Goal: Obtain resource: Download file/media

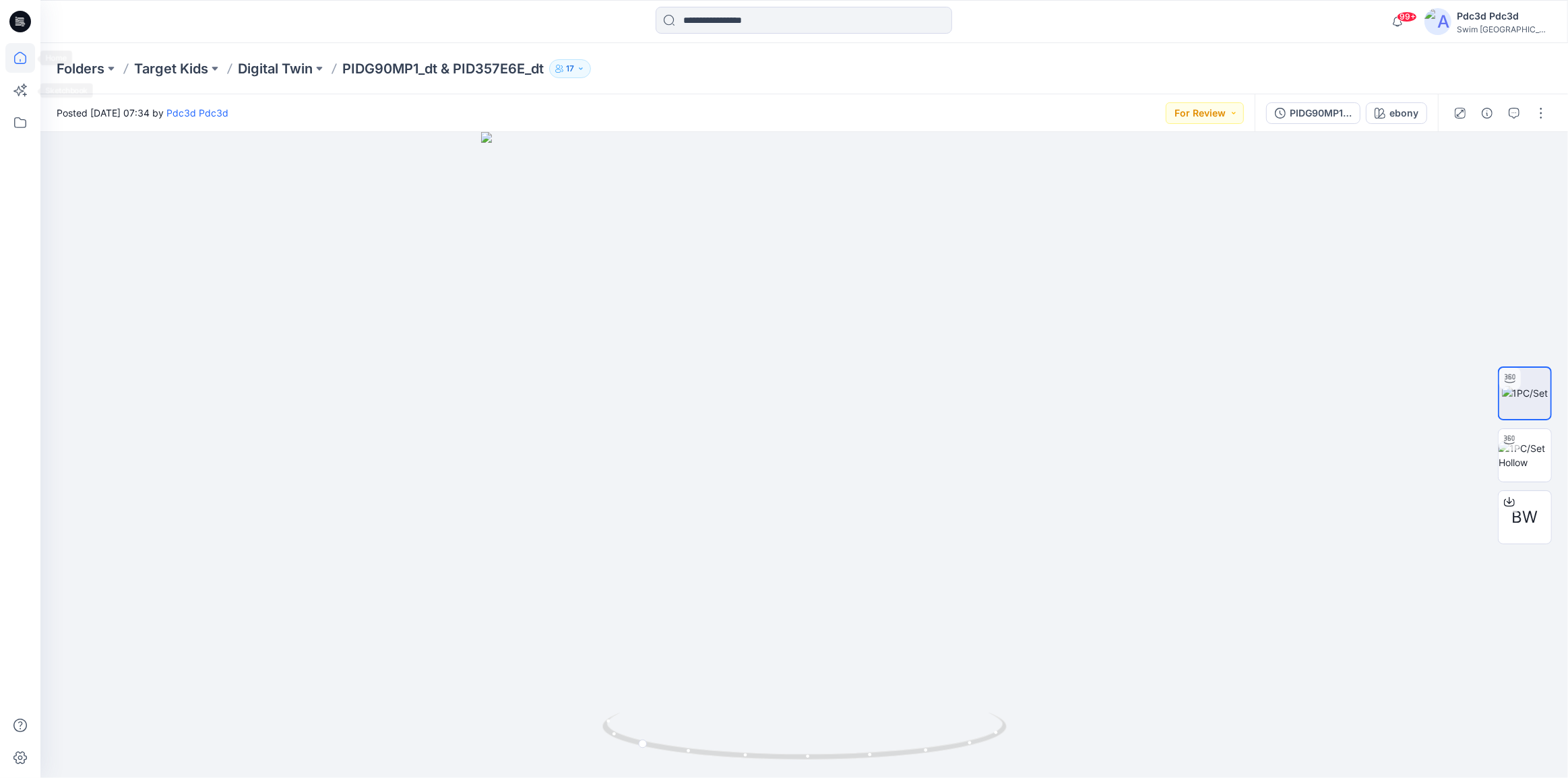
click at [25, 65] on icon at bounding box center [20, 58] width 30 height 30
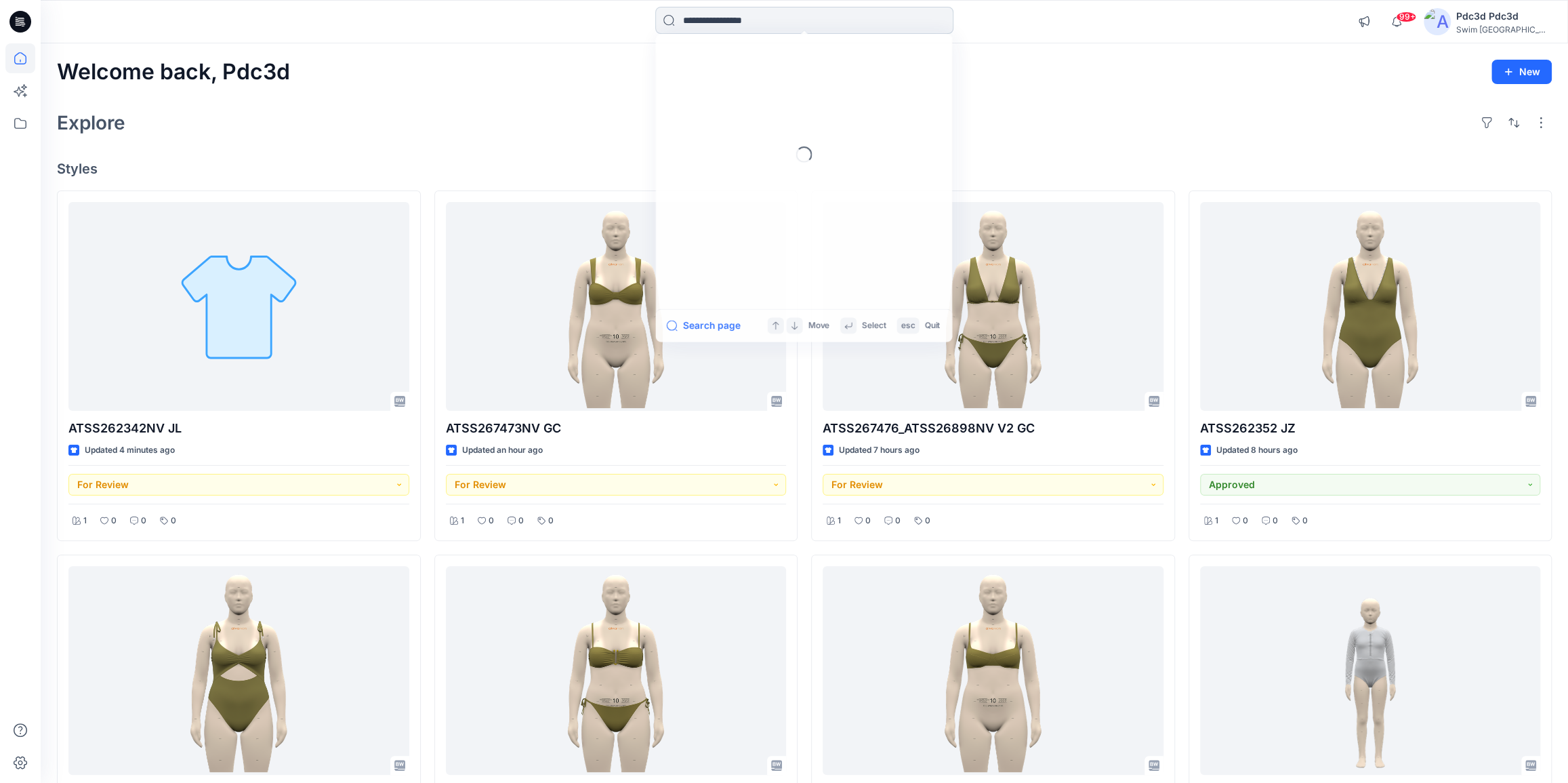
click at [694, 20] on input at bounding box center [805, 21] width 298 height 27
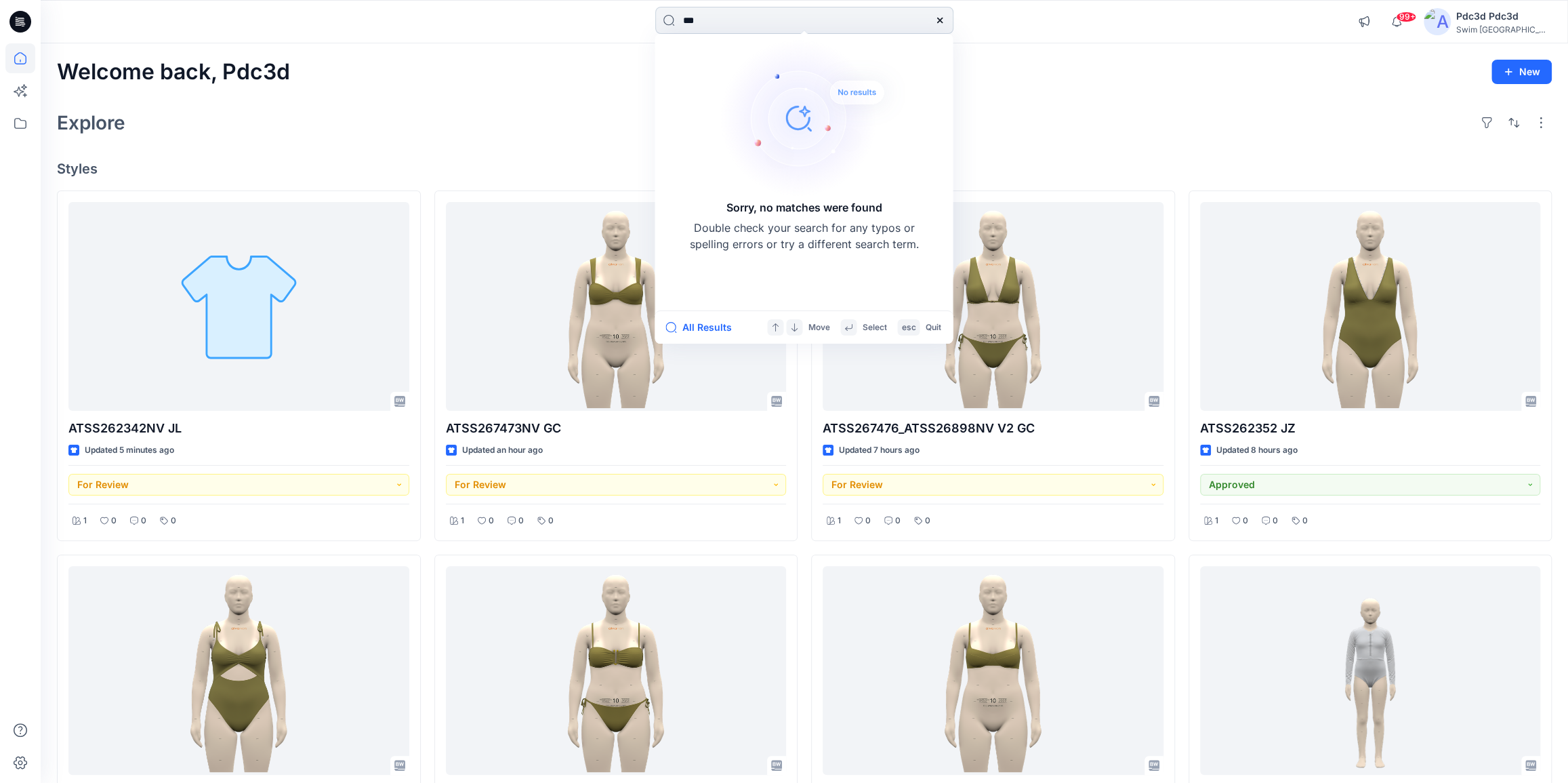
click at [696, 18] on input "***" at bounding box center [805, 21] width 298 height 27
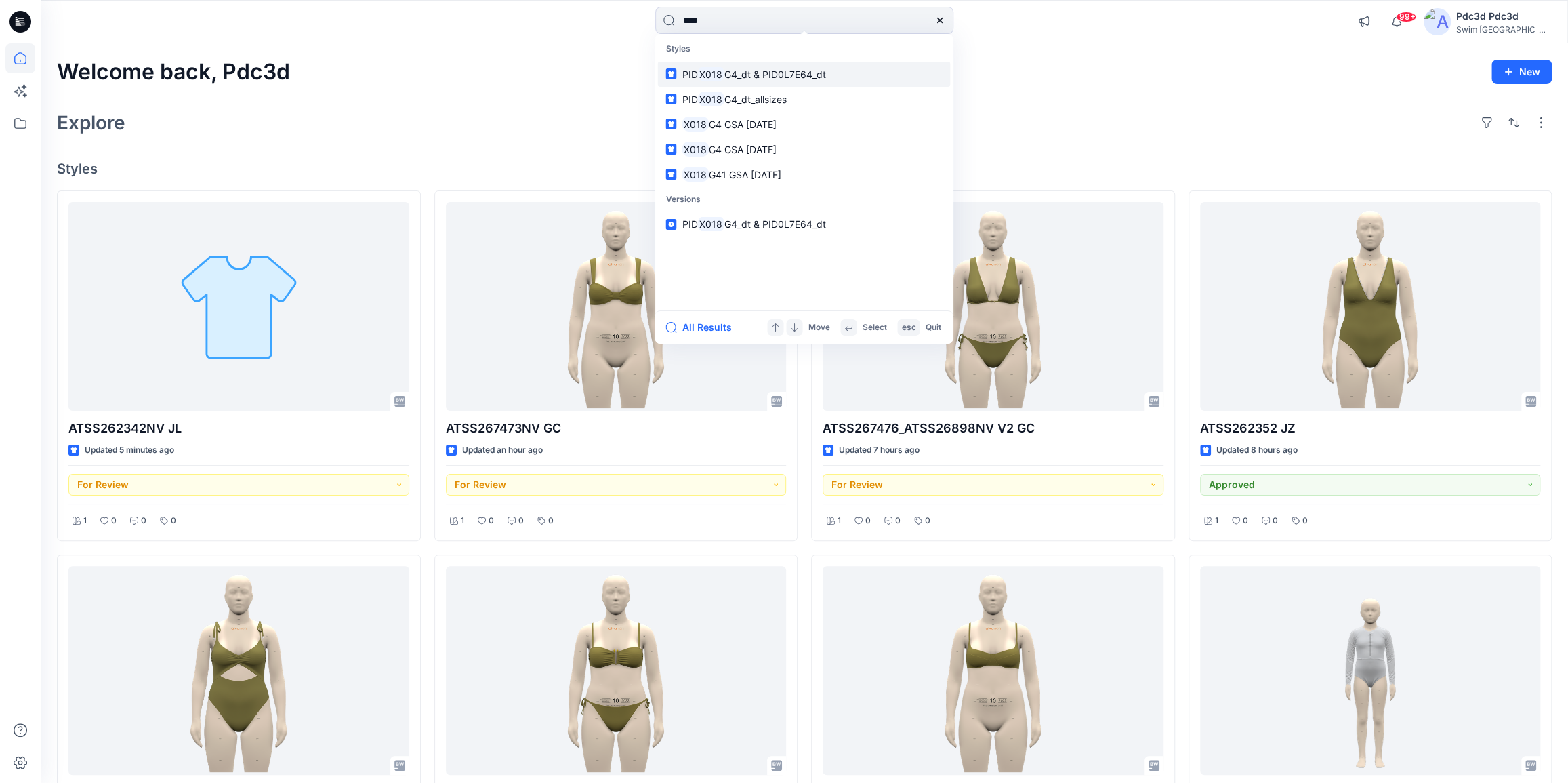
type input "****"
click at [806, 80] on p "PID X018 G4_dt & PID0L7E64_dt" at bounding box center [753, 74] width 144 height 14
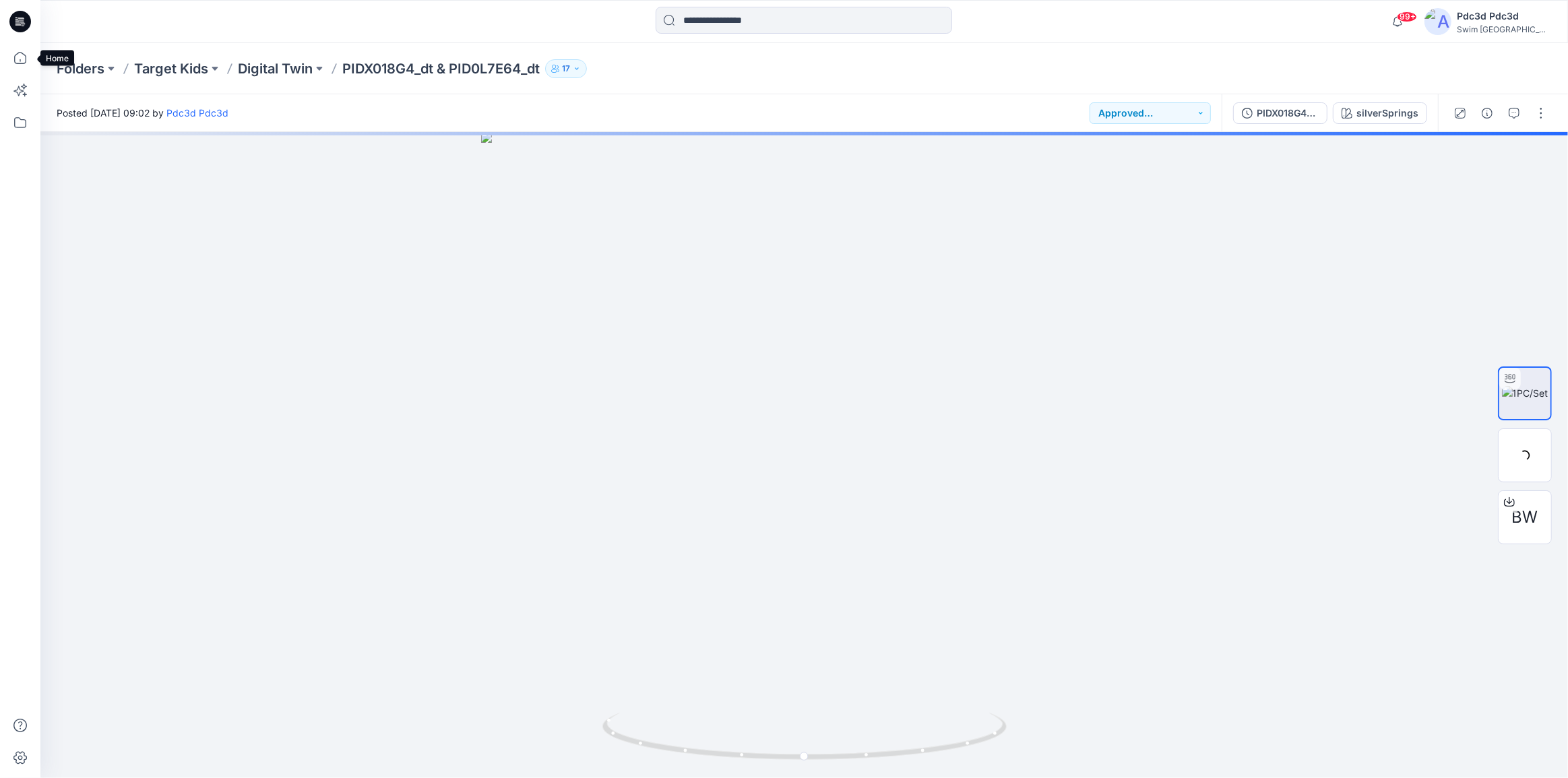
drag, startPoint x: 24, startPoint y: 62, endPoint x: 37, endPoint y: 64, distance: 13.2
click at [24, 61] on icon at bounding box center [20, 58] width 30 height 30
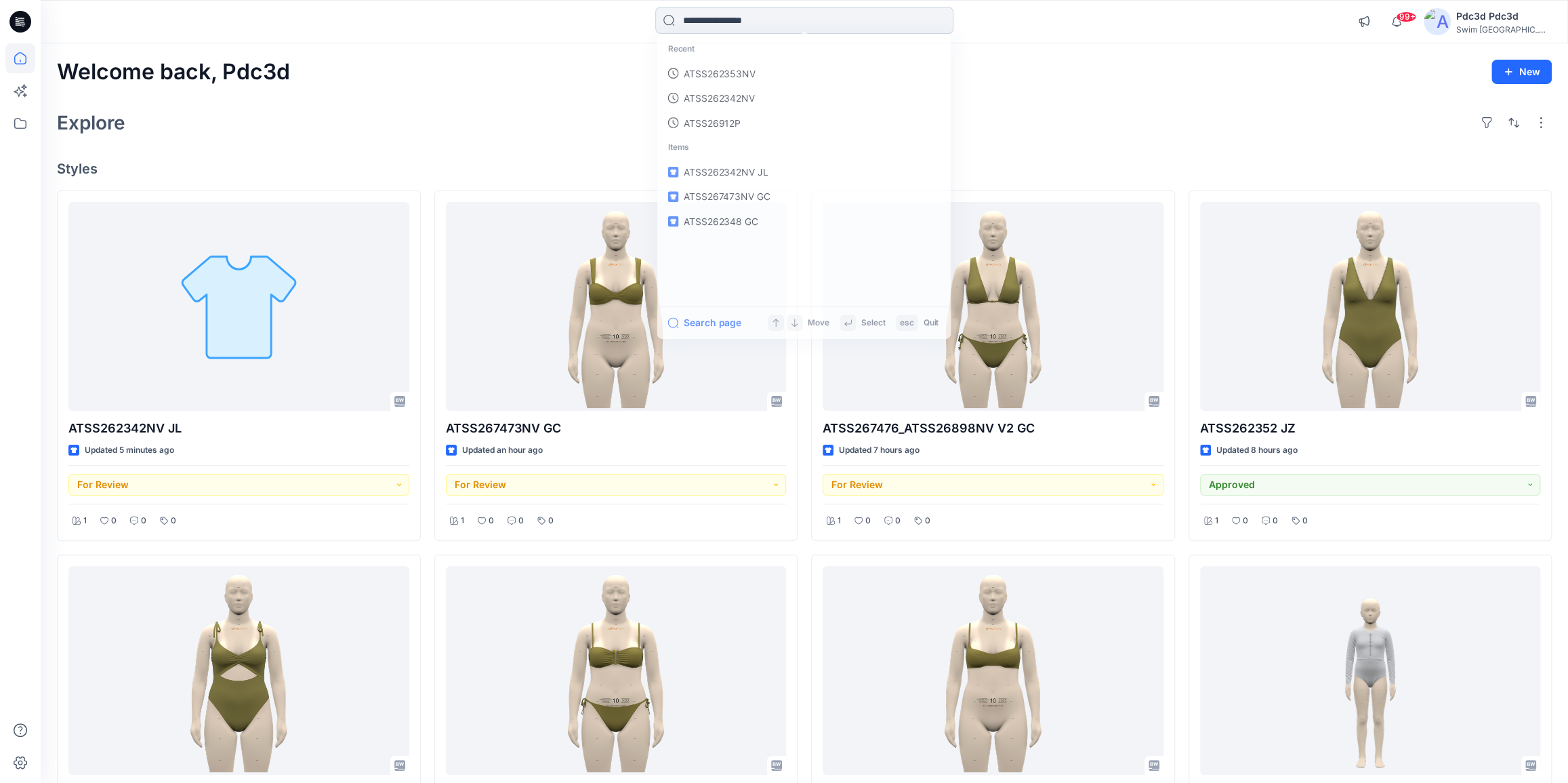
click at [744, 17] on input at bounding box center [805, 21] width 298 height 27
click at [709, 72] on link "x018" at bounding box center [803, 74] width 293 height 25
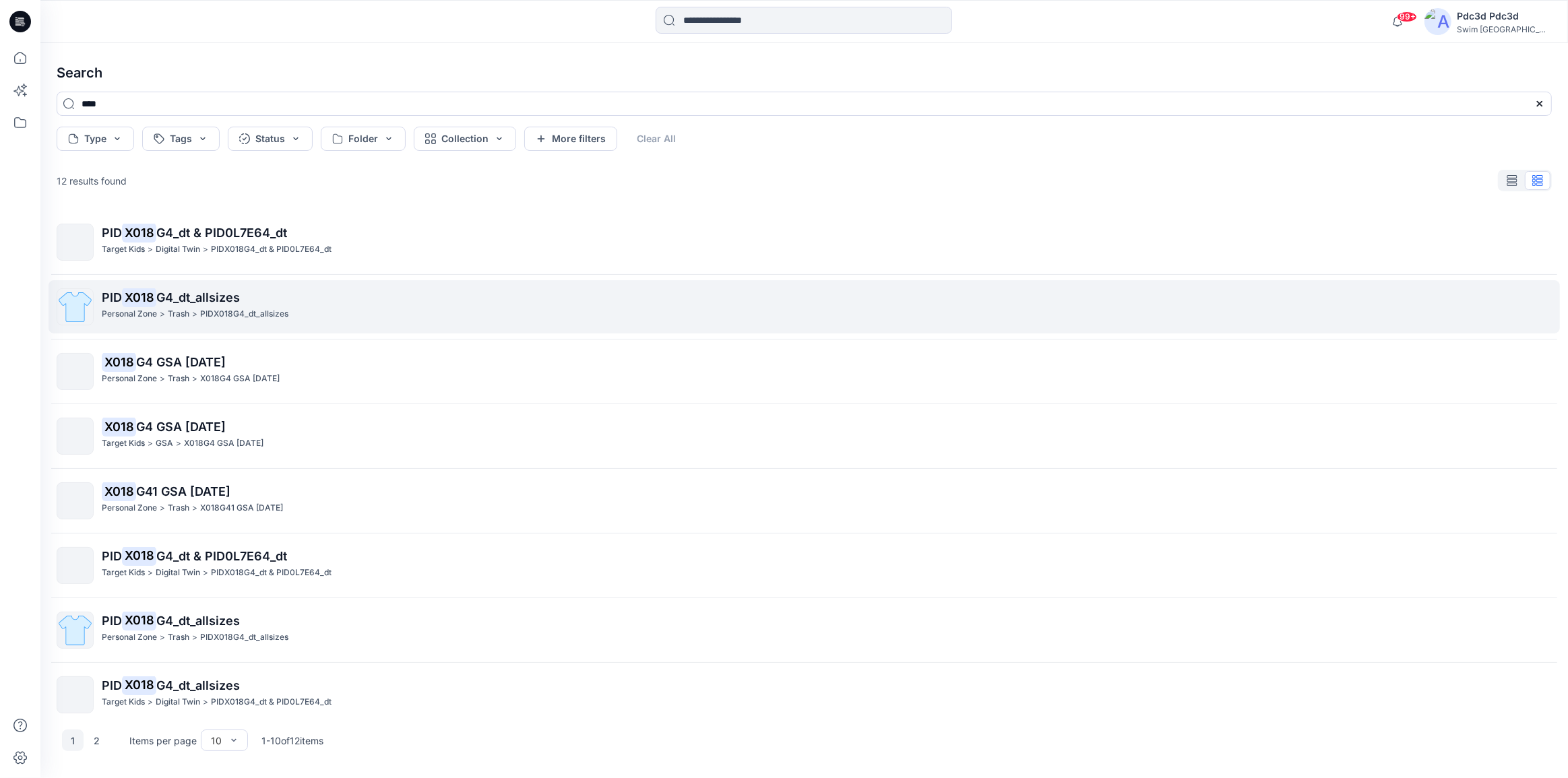
click at [162, 309] on p ">" at bounding box center [162, 314] width 6 height 14
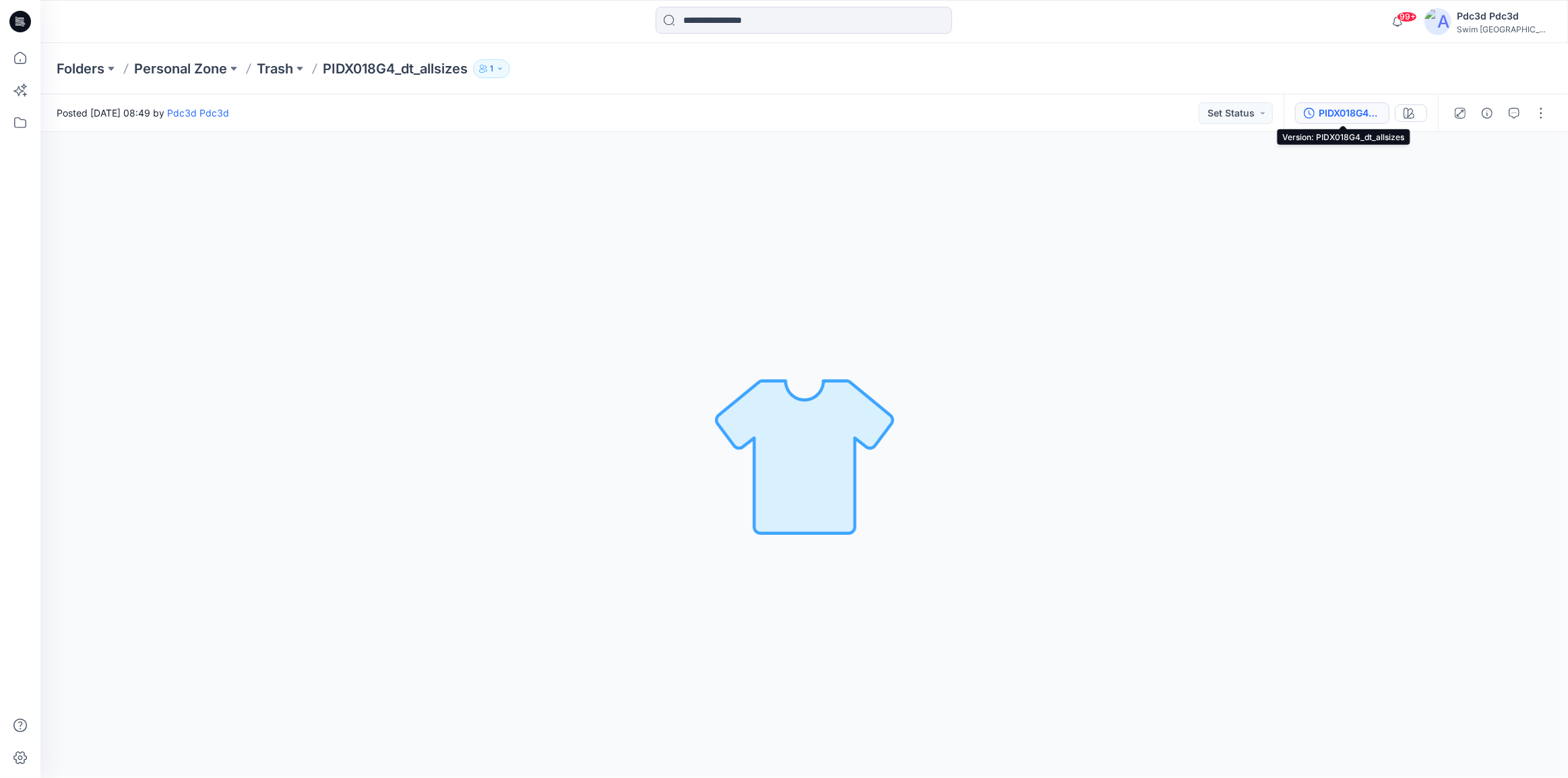
click at [1311, 115] on icon "button" at bounding box center [1309, 113] width 11 height 11
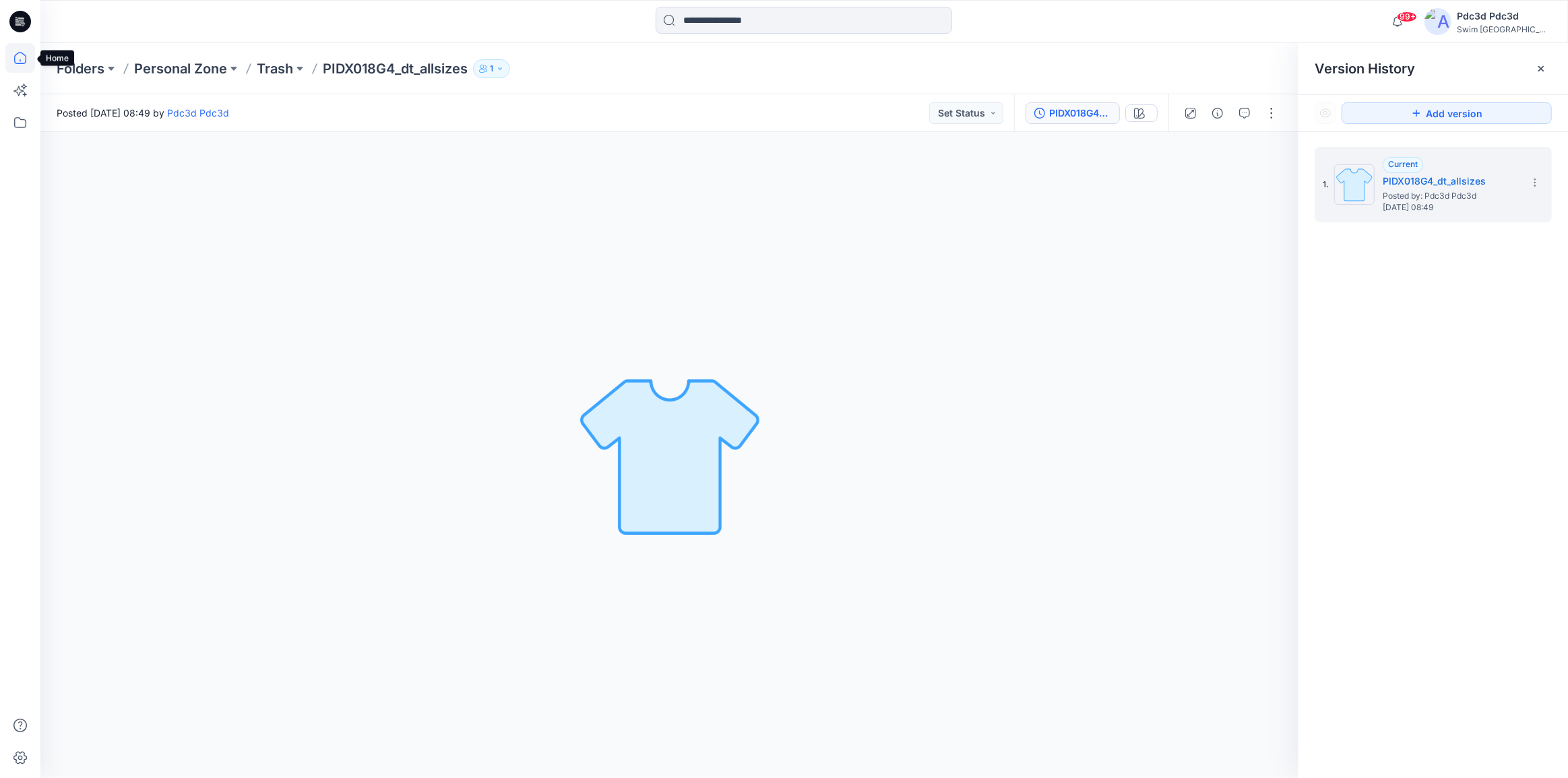
click at [20, 54] on icon at bounding box center [20, 58] width 30 height 30
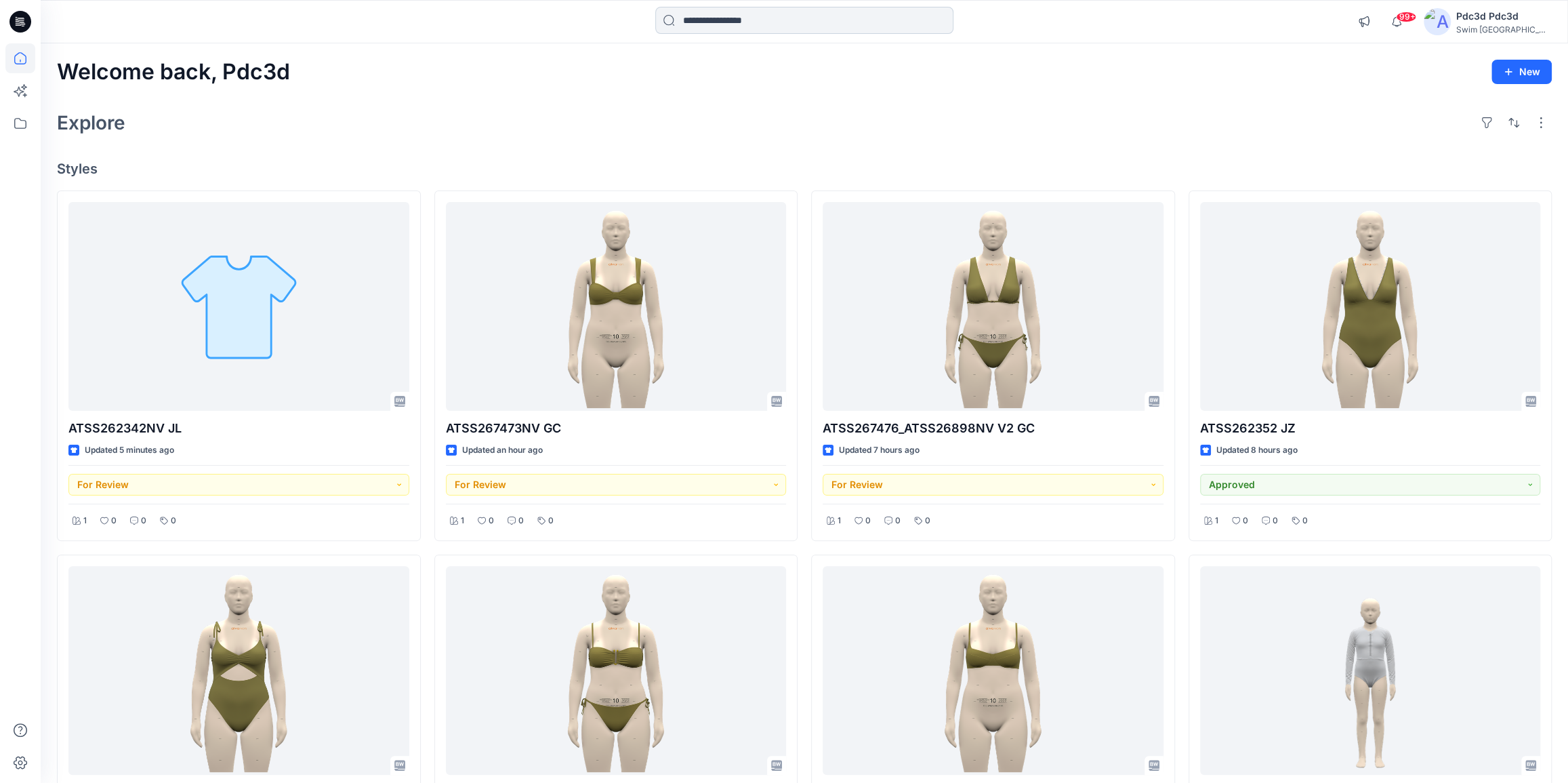
click at [729, 26] on input at bounding box center [805, 21] width 298 height 27
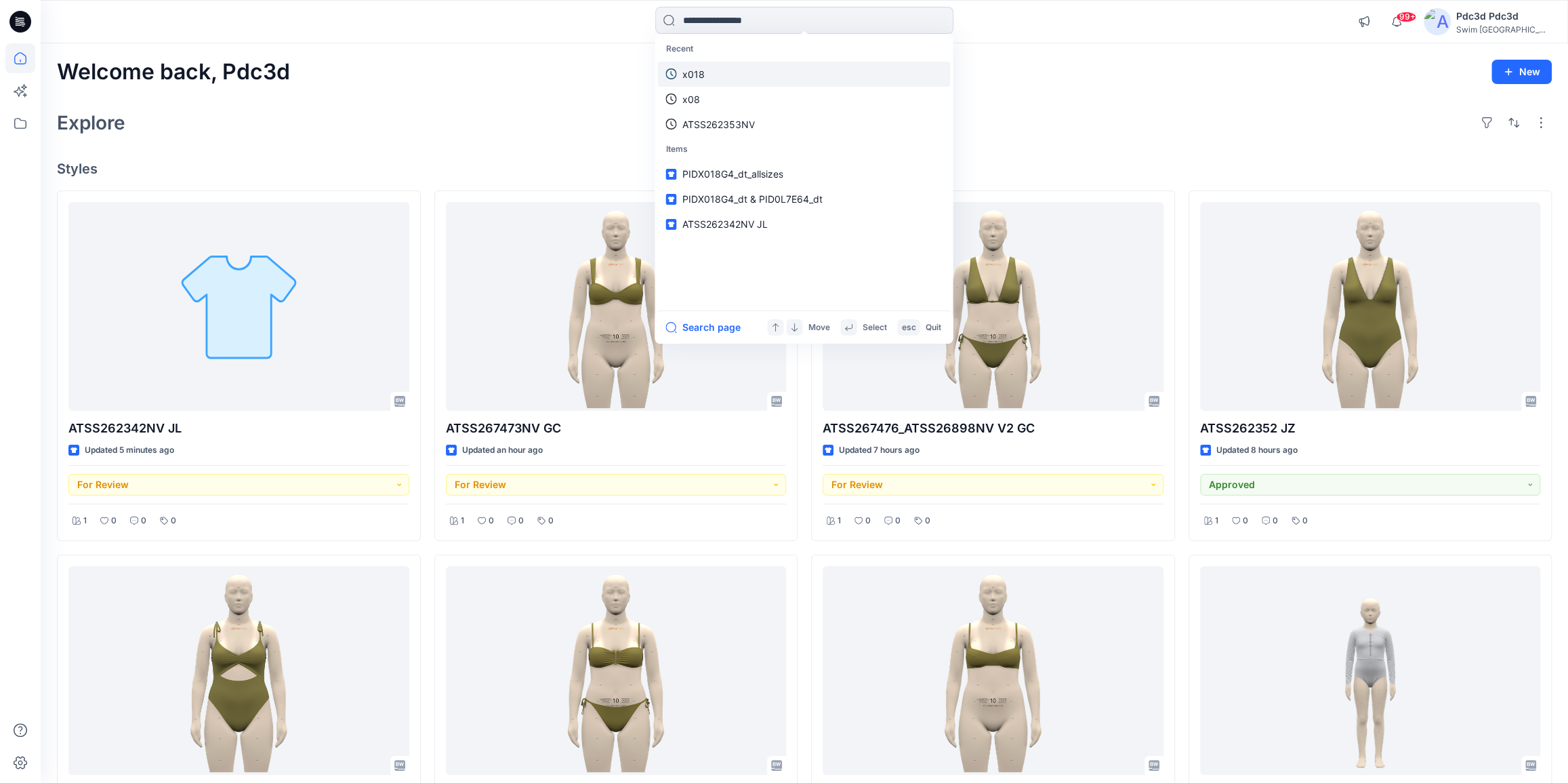
click at [713, 77] on link "x018" at bounding box center [803, 74] width 293 height 25
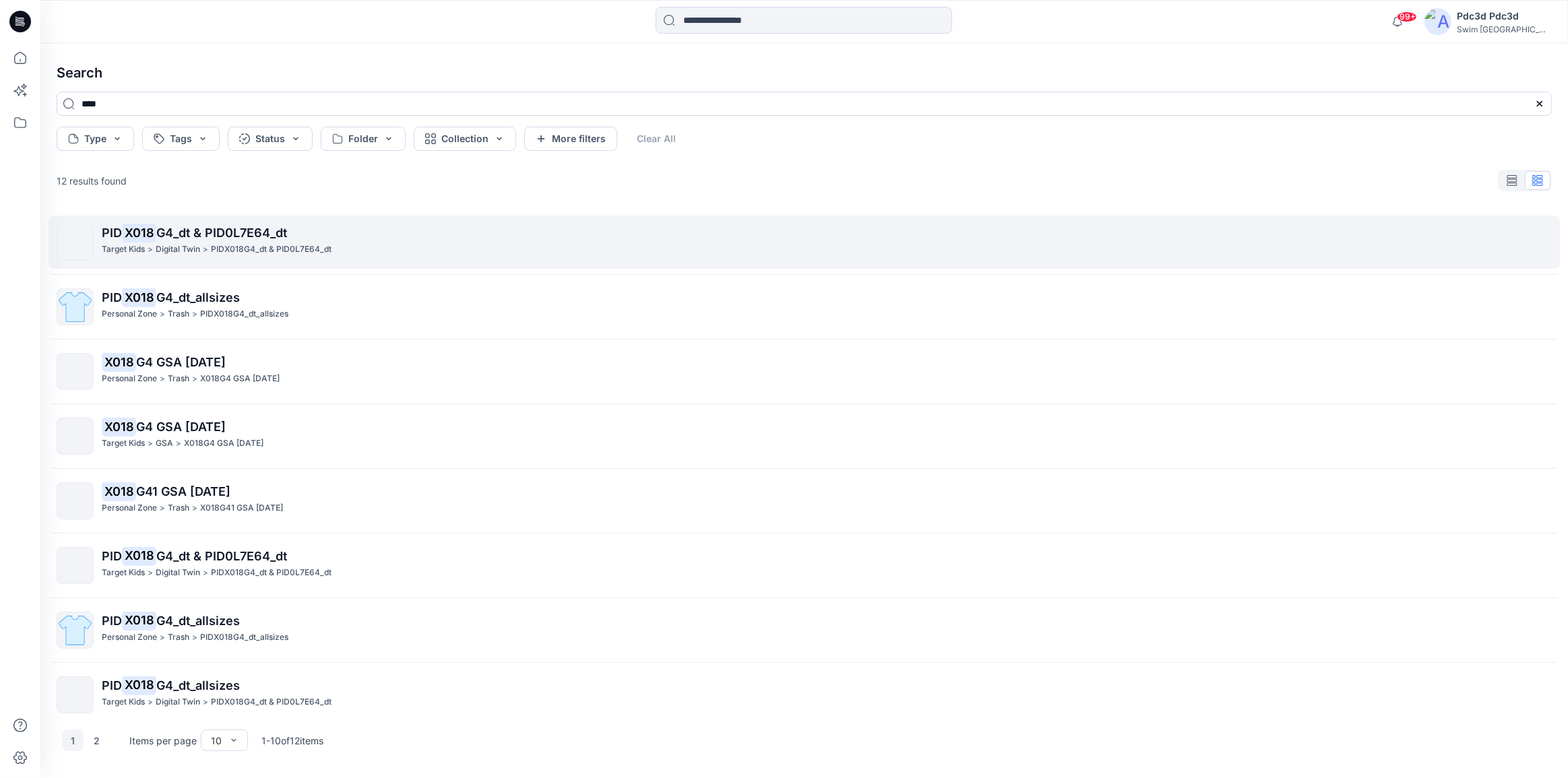
click at [199, 242] on p "PID X018 G4_dt & PID0L7E64_dt" at bounding box center [826, 233] width 1449 height 19
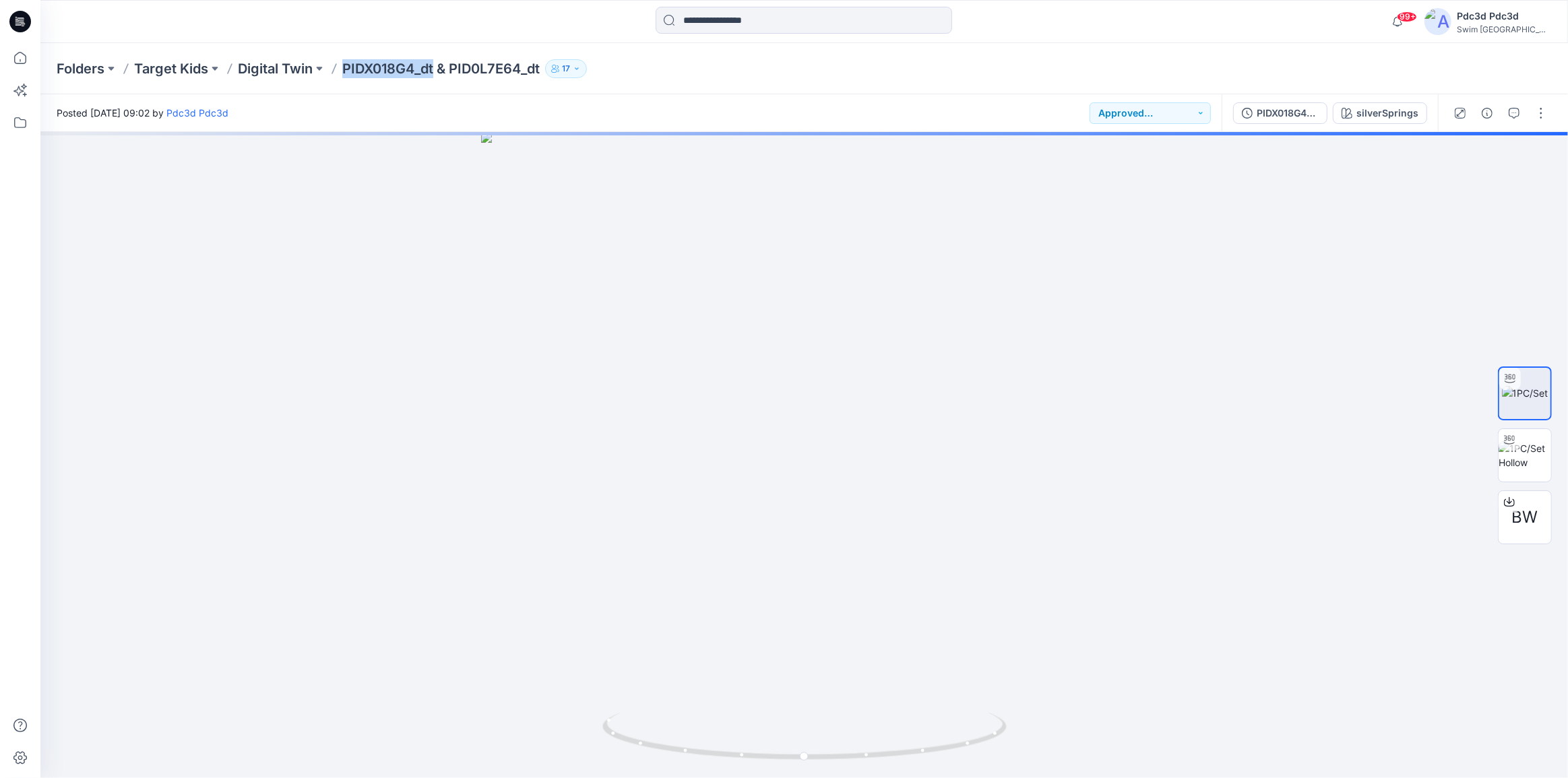
drag, startPoint x: 345, startPoint y: 68, endPoint x: 438, endPoint y: 71, distance: 93.0
click at [438, 71] on p "PIDX018G4_dt & PID0L7E64_dt" at bounding box center [441, 68] width 198 height 19
copy p "PIDX018G4_dt"
click at [23, 56] on icon at bounding box center [20, 58] width 30 height 30
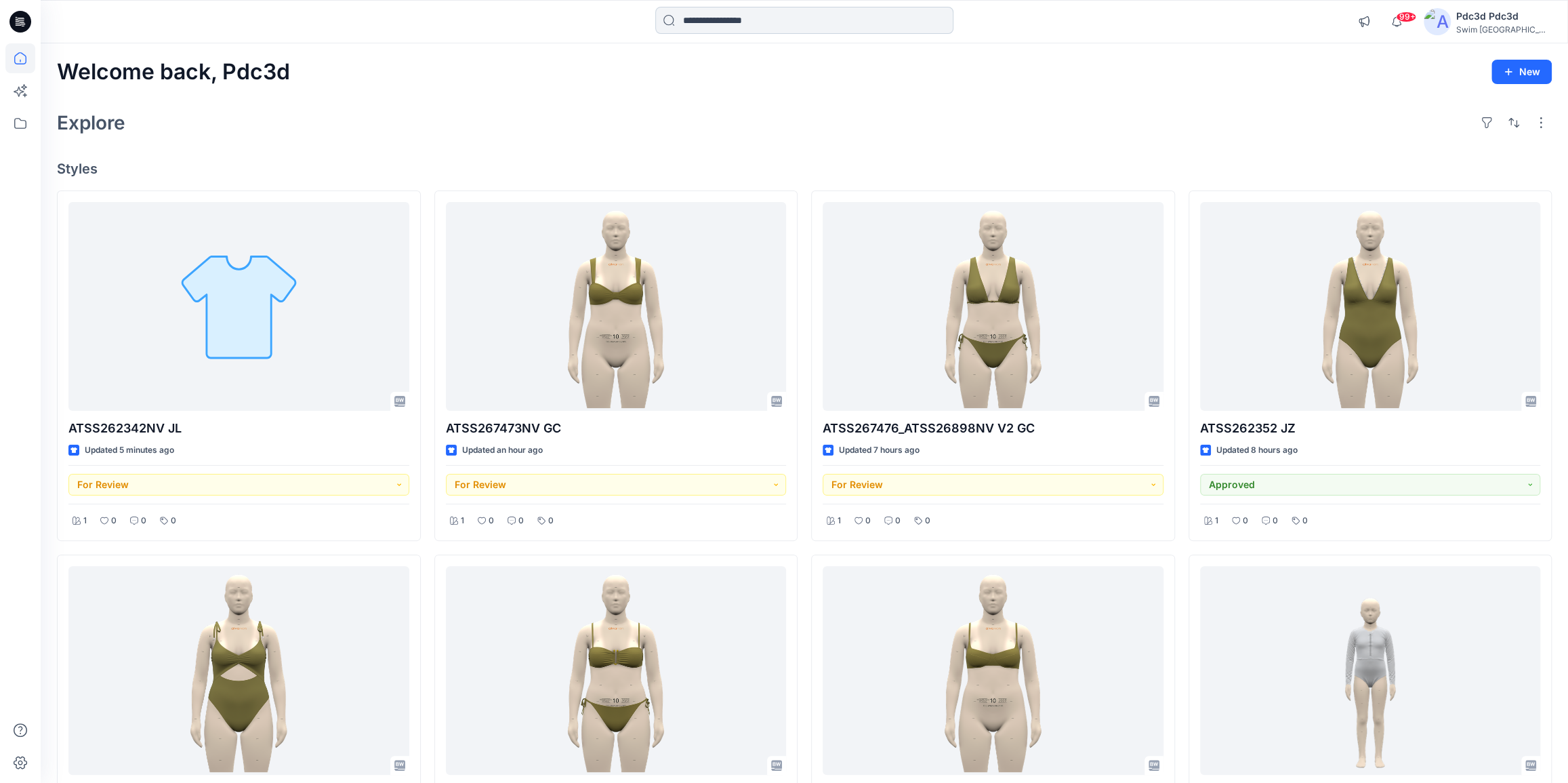
click at [725, 17] on input at bounding box center [805, 21] width 298 height 27
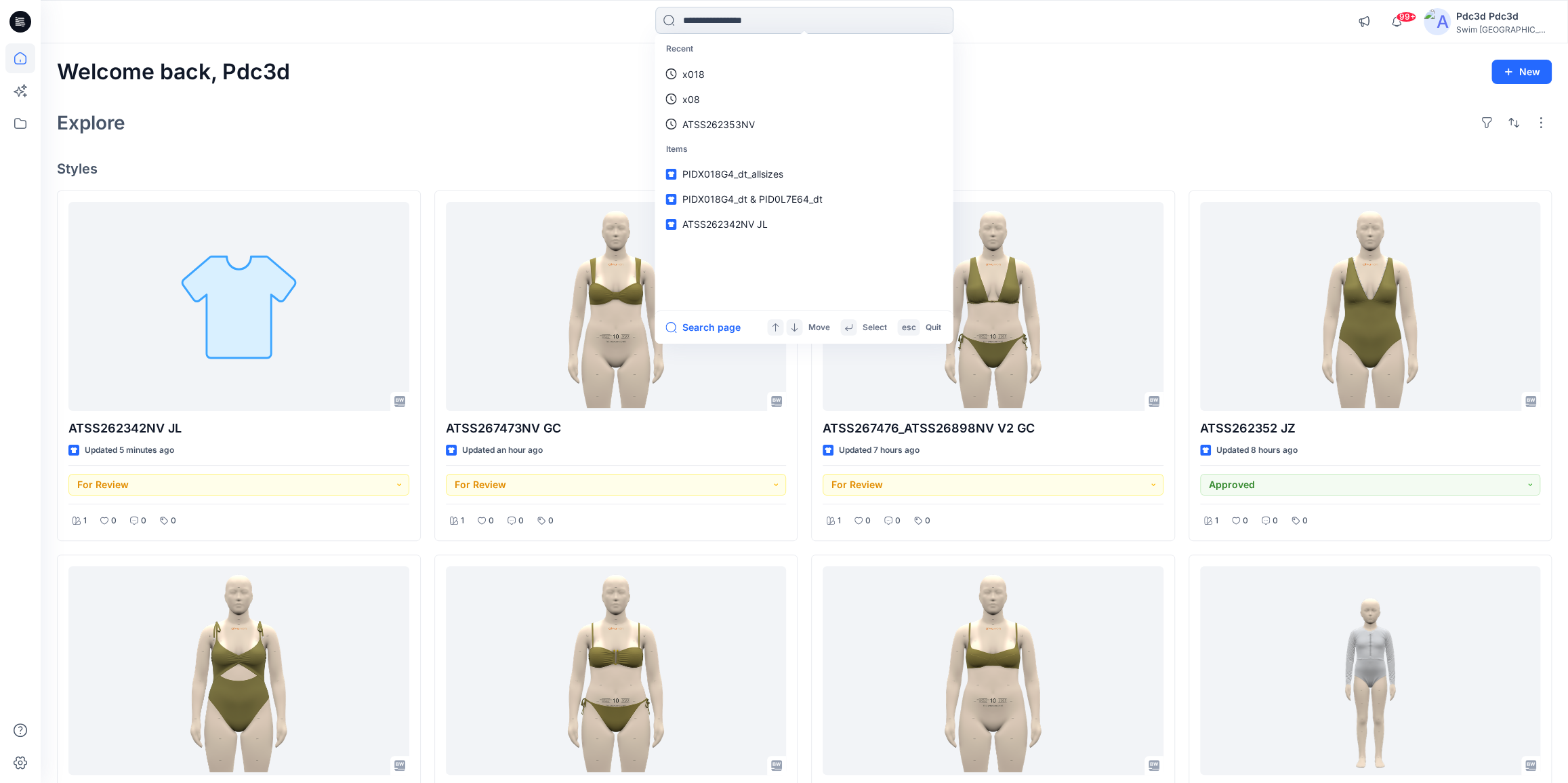
paste input "**********"
type input "**********"
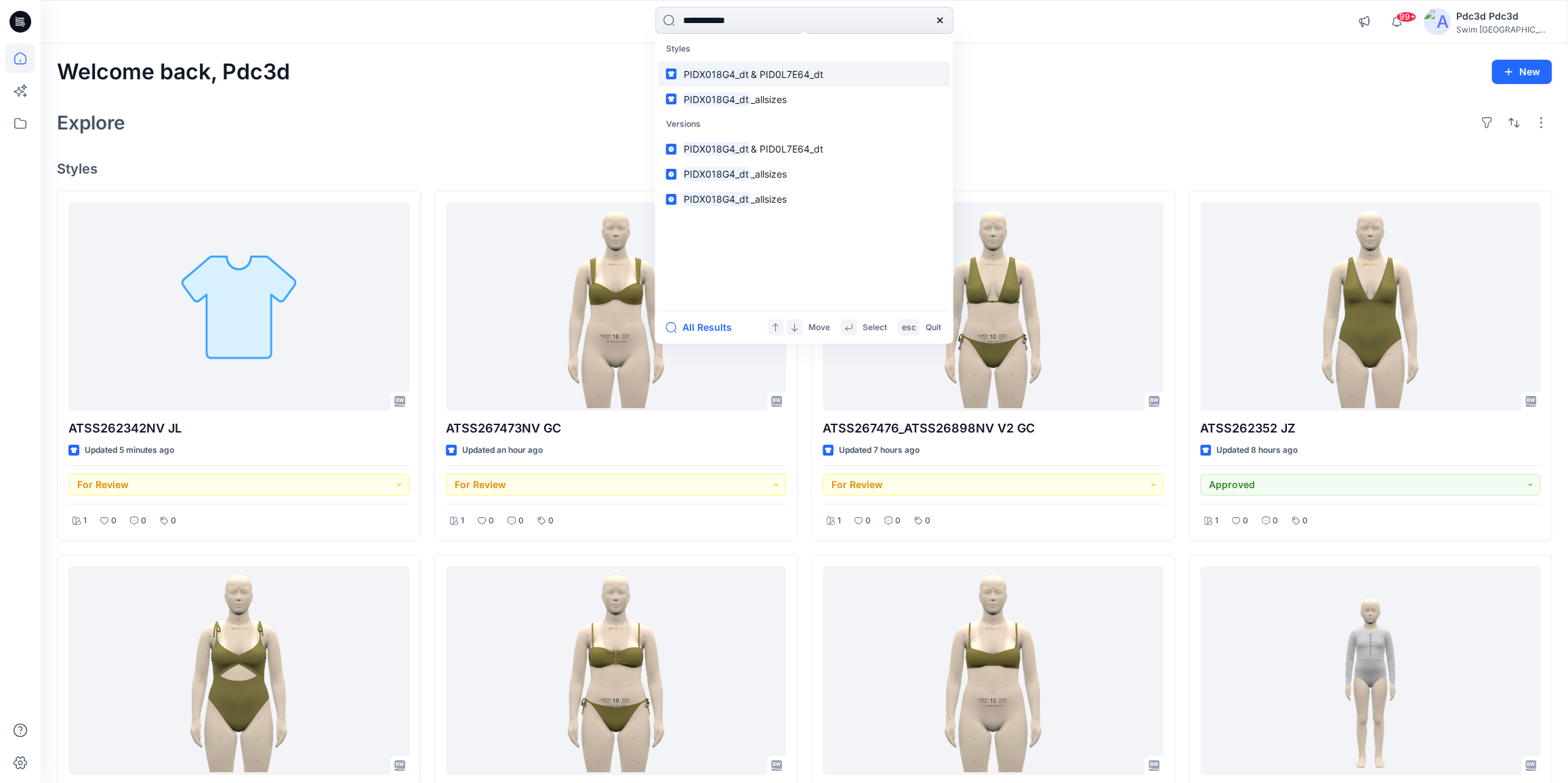
click at [809, 74] on span "& PID0L7E64_dt" at bounding box center [787, 74] width 72 height 11
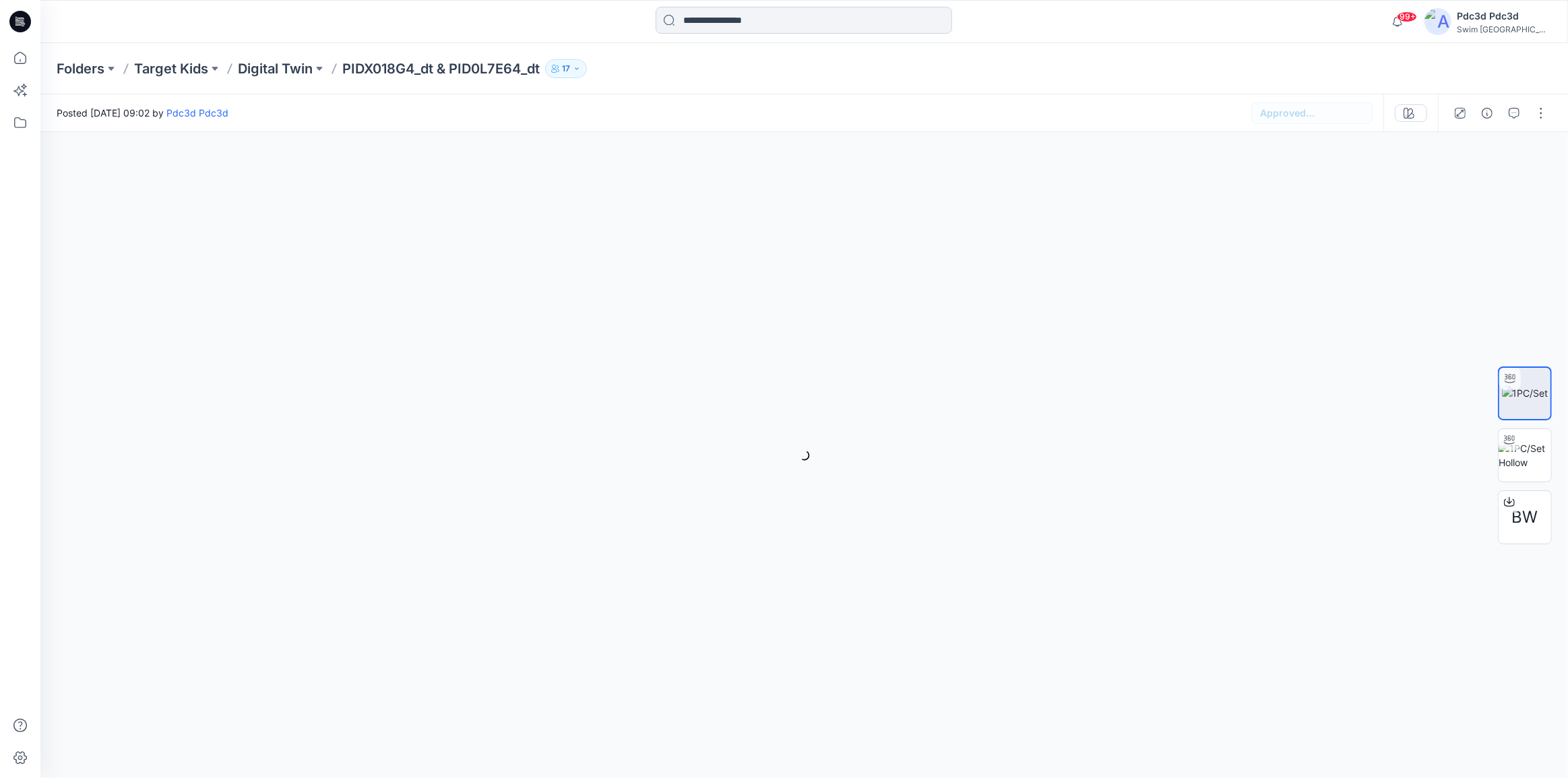
click at [792, 20] on input at bounding box center [804, 20] width 297 height 27
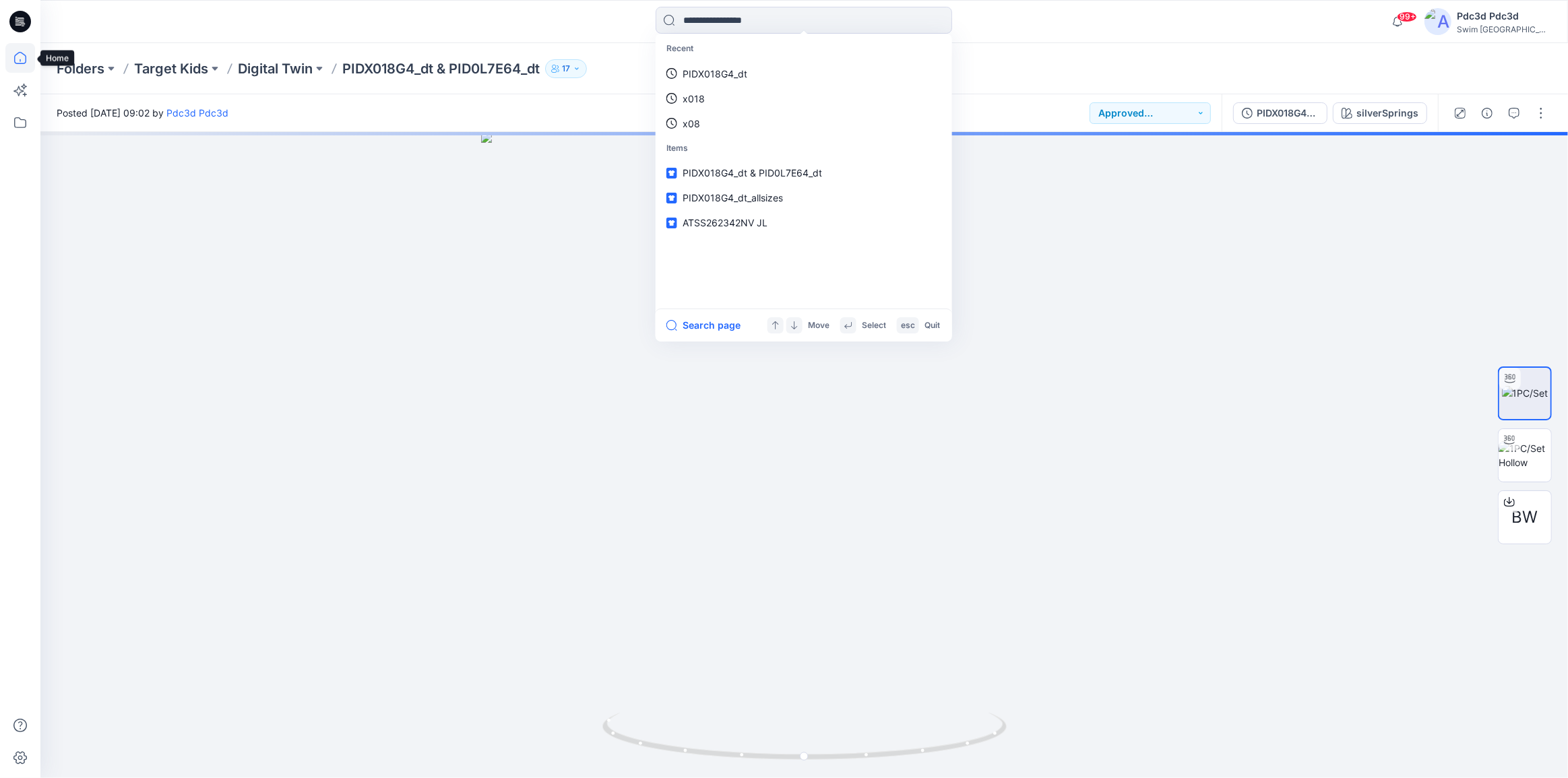
click at [20, 61] on icon at bounding box center [20, 61] width 1 height 3
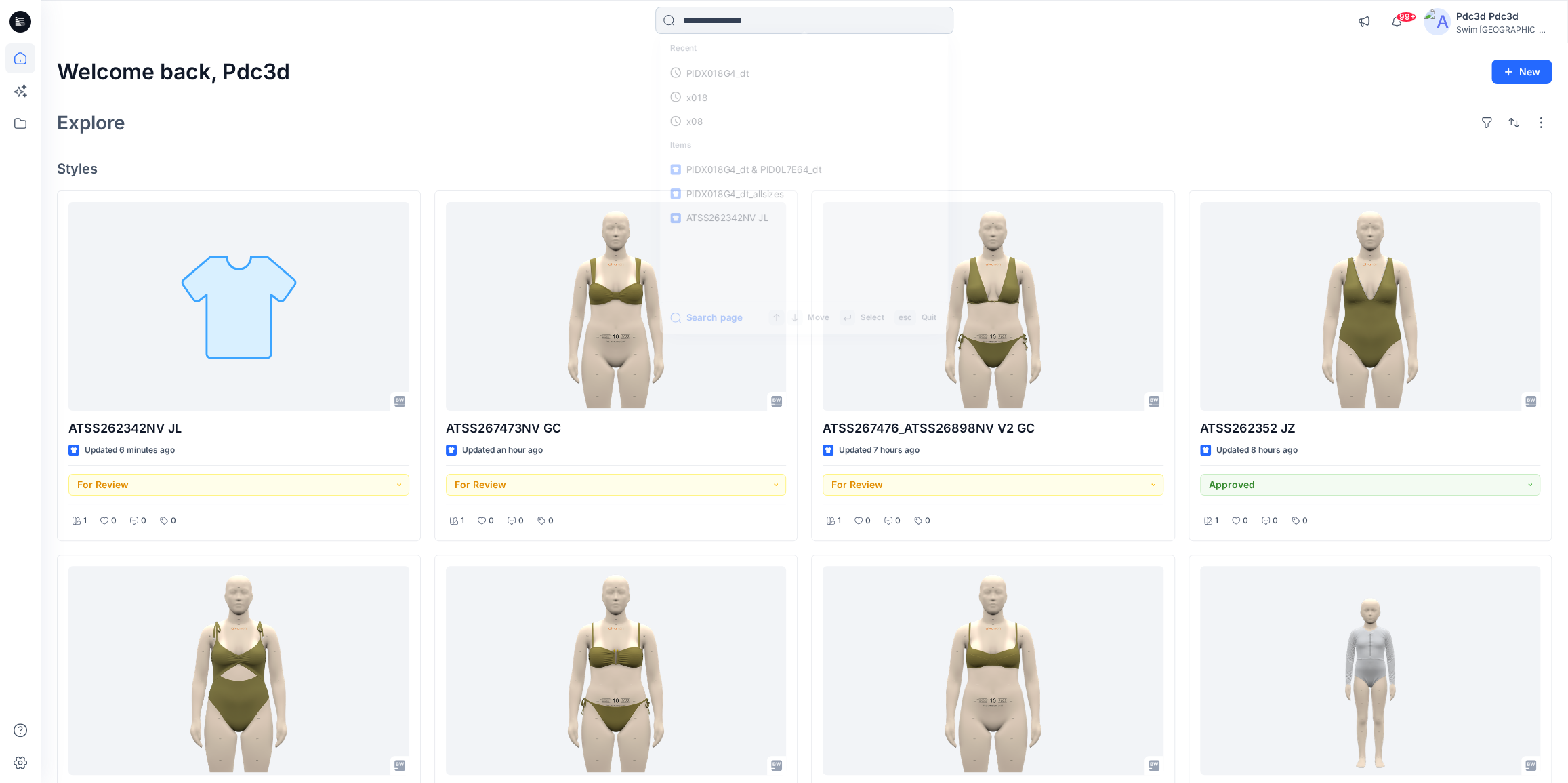
click at [714, 14] on input at bounding box center [805, 21] width 298 height 27
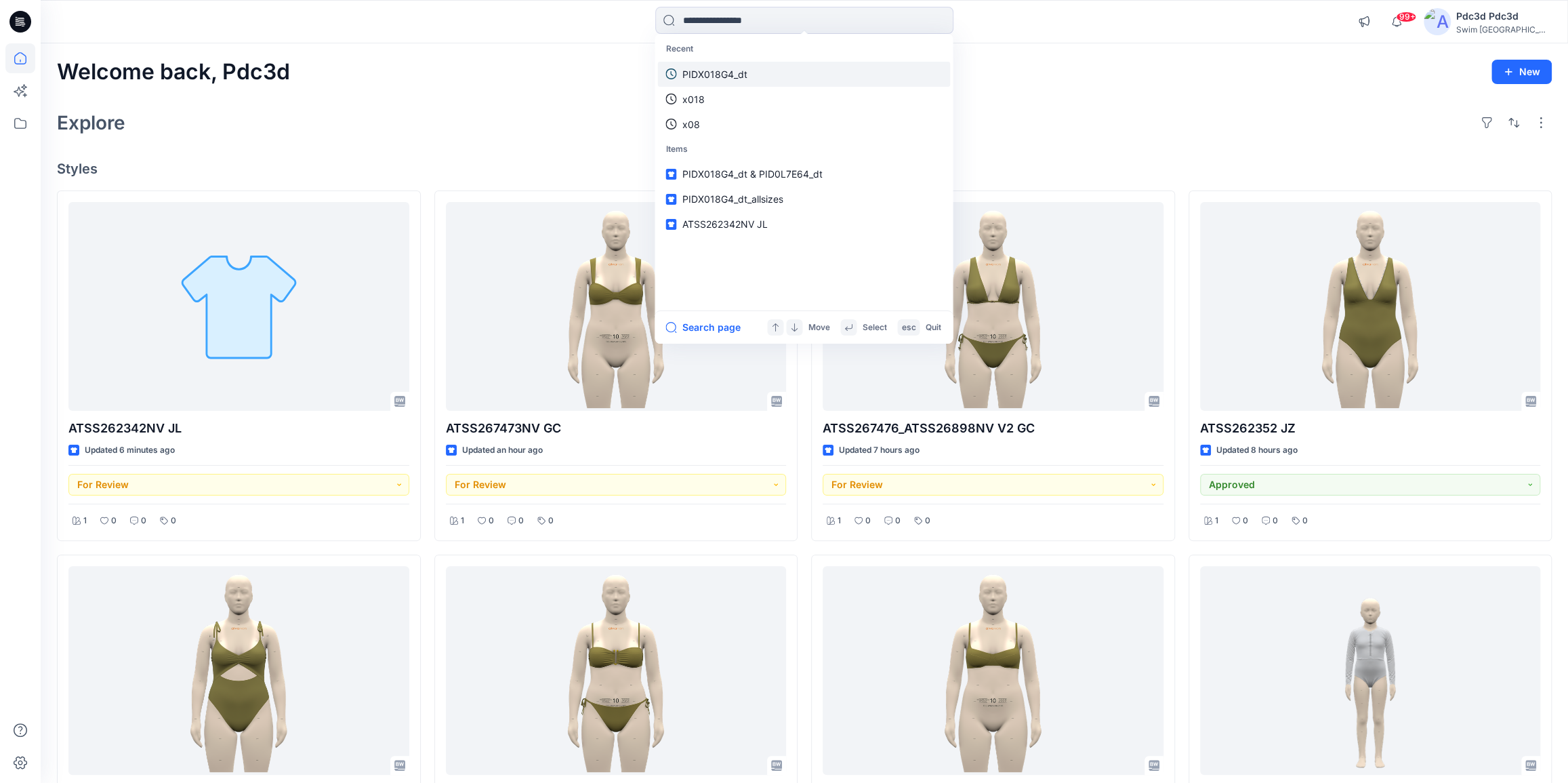
click at [729, 74] on p "PIDX018G4_dt" at bounding box center [714, 74] width 65 height 14
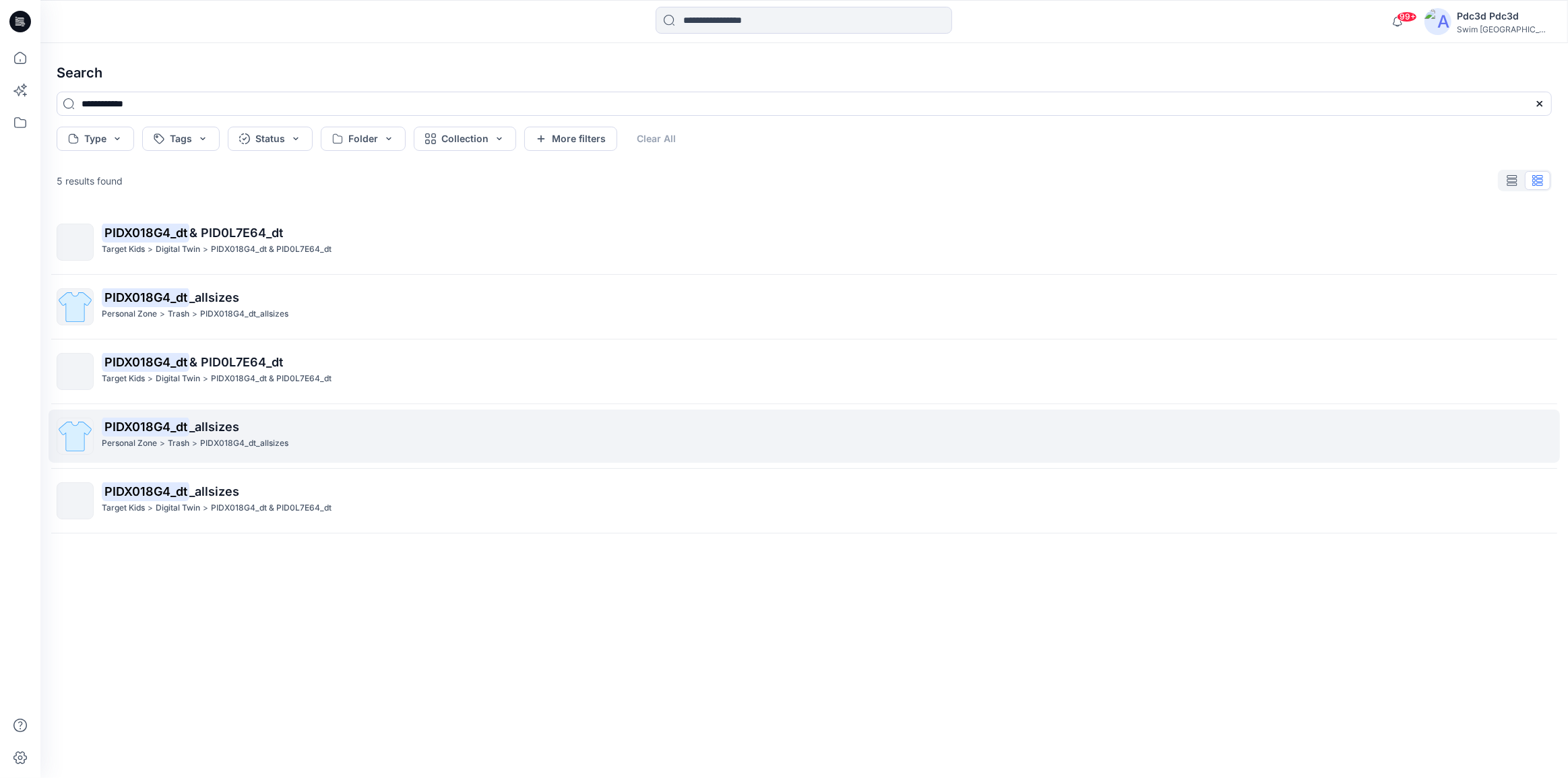
click at [198, 425] on span "_allsizes" at bounding box center [214, 426] width 50 height 14
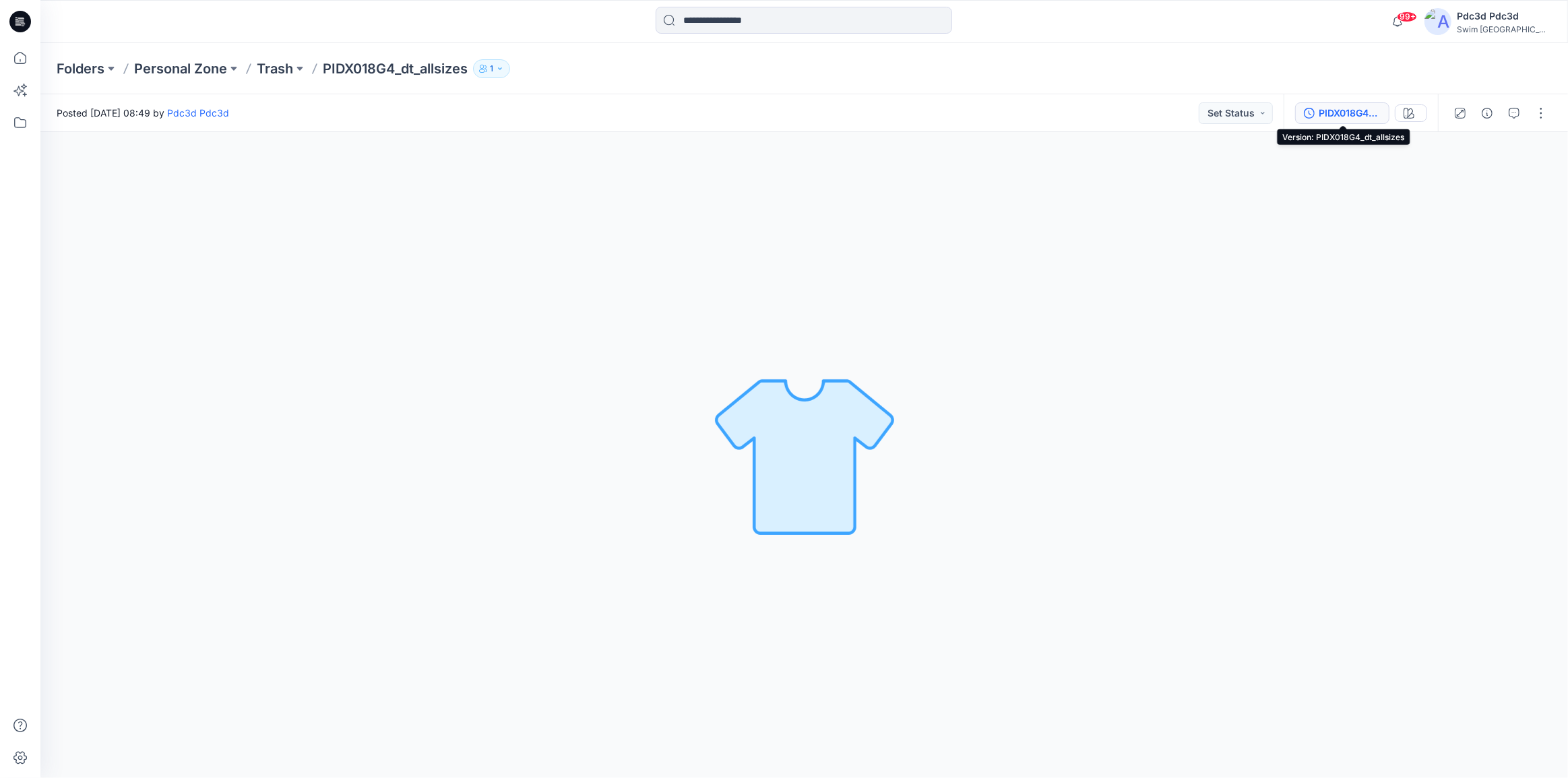
click at [1303, 110] on button "PIDX018G4_dt_allsizes" at bounding box center [1343, 113] width 95 height 22
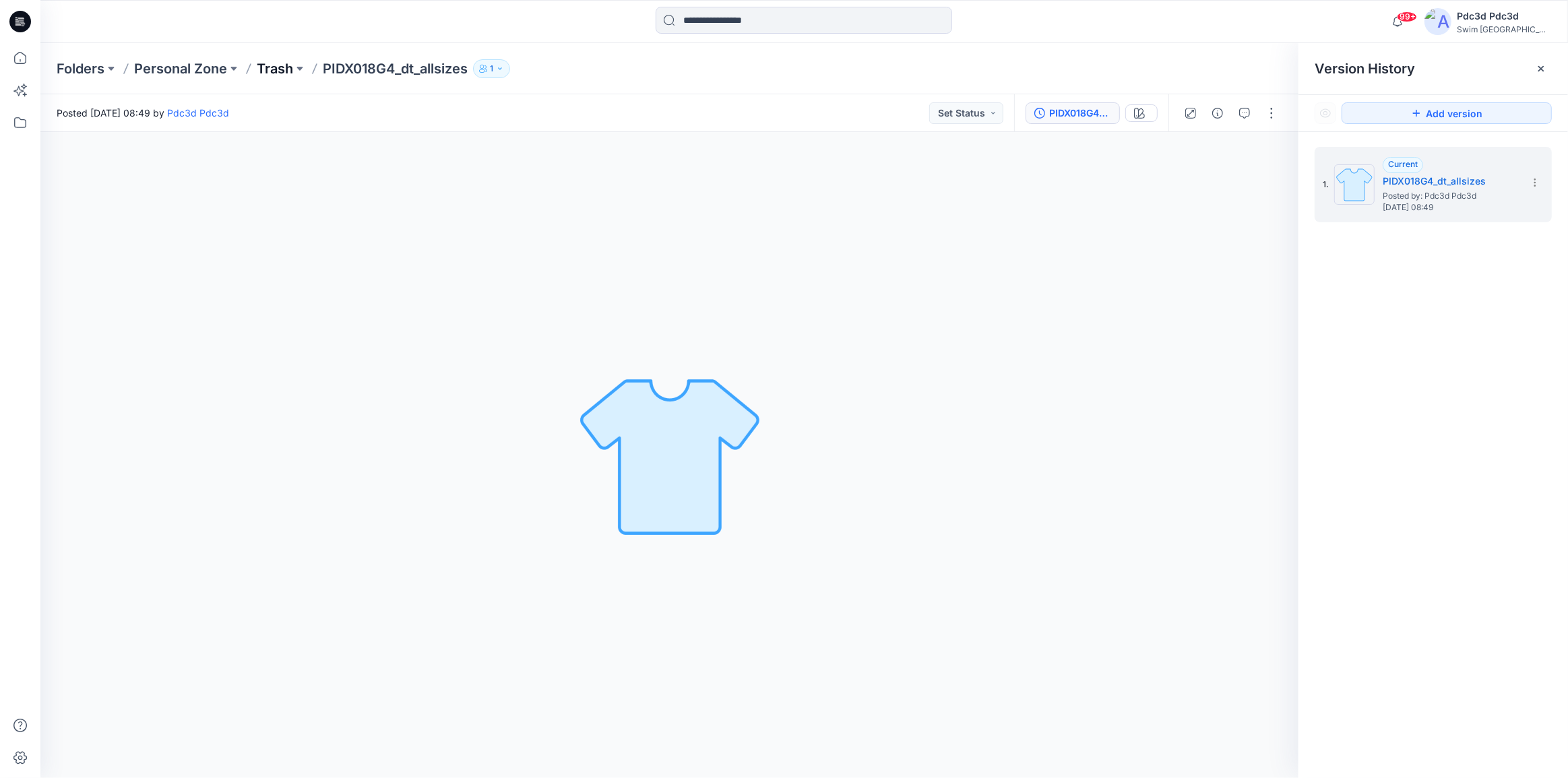
click at [290, 66] on p "Trash" at bounding box center [275, 68] width 37 height 19
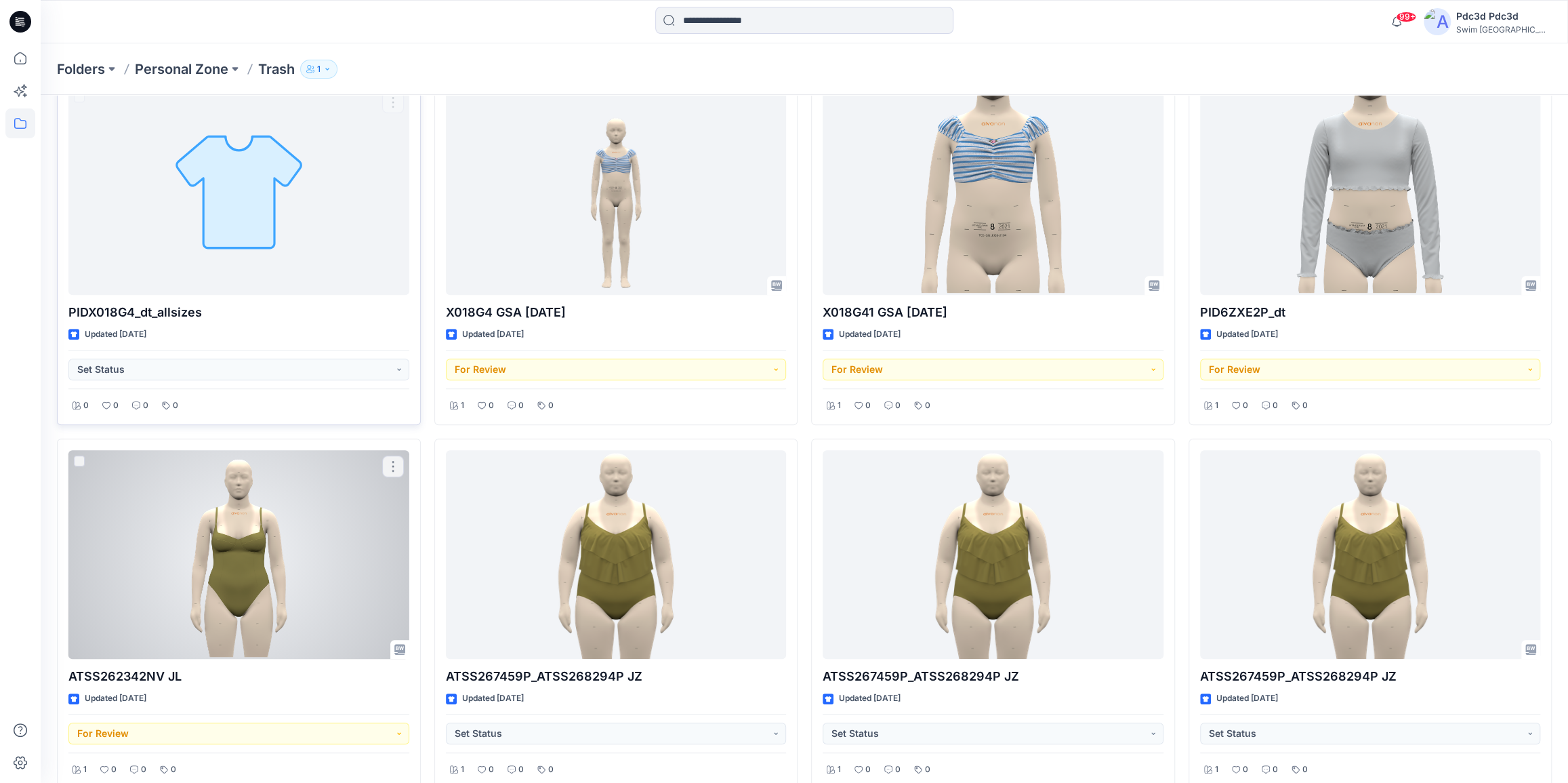
scroll to position [264, 0]
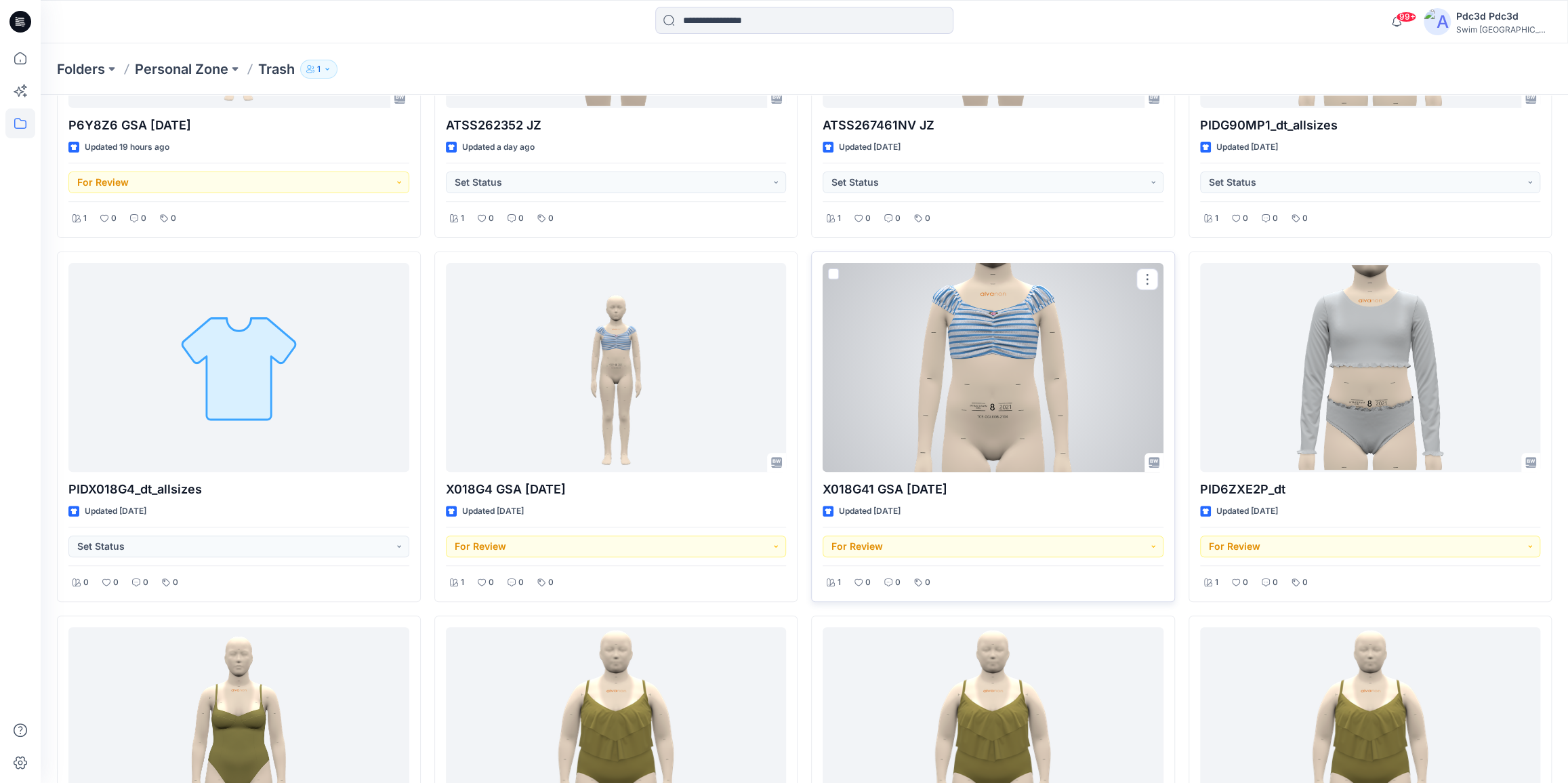
click at [1069, 400] on div at bounding box center [993, 367] width 341 height 209
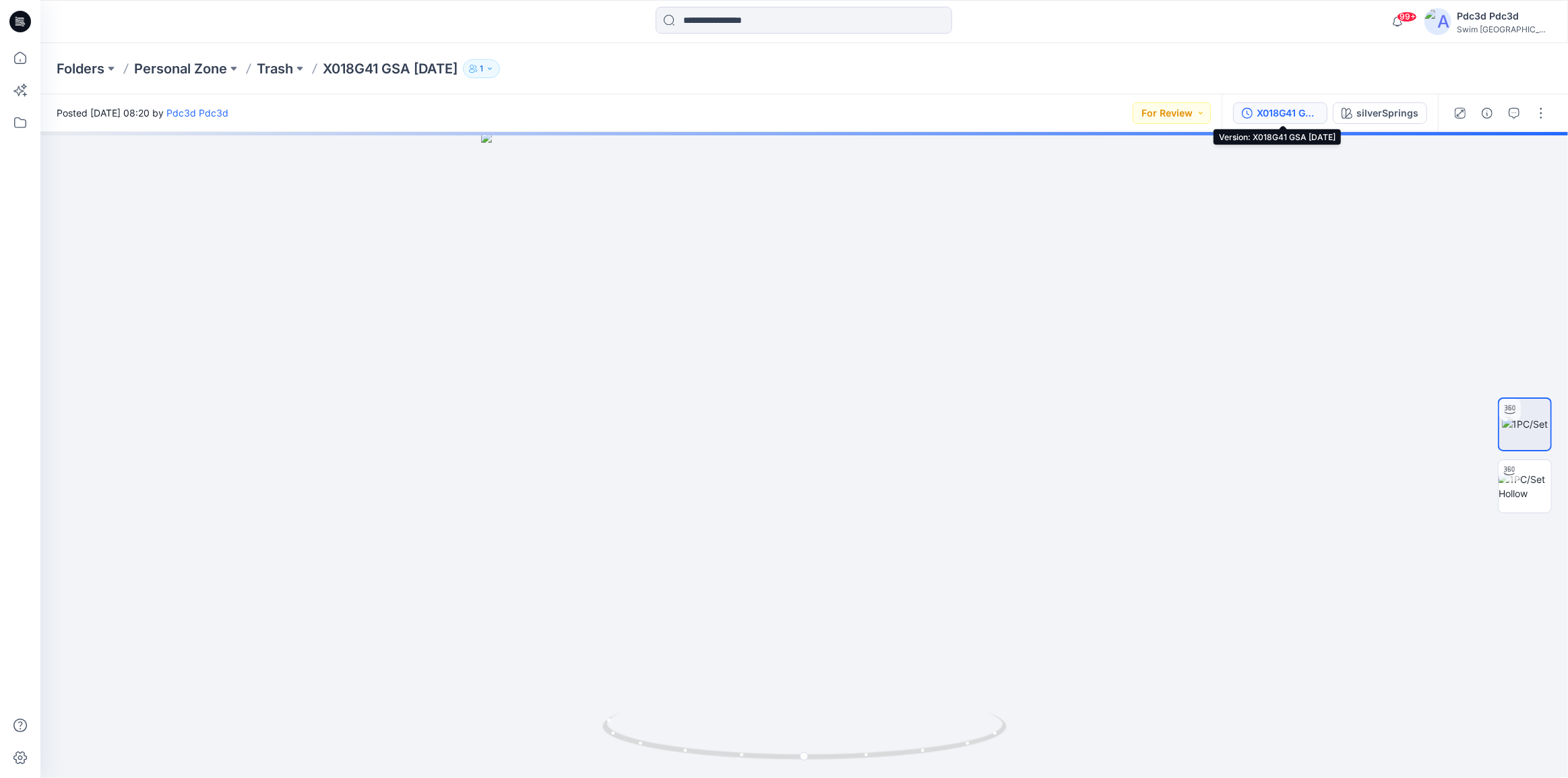
click at [1247, 112] on icon "button" at bounding box center [1247, 113] width 11 height 11
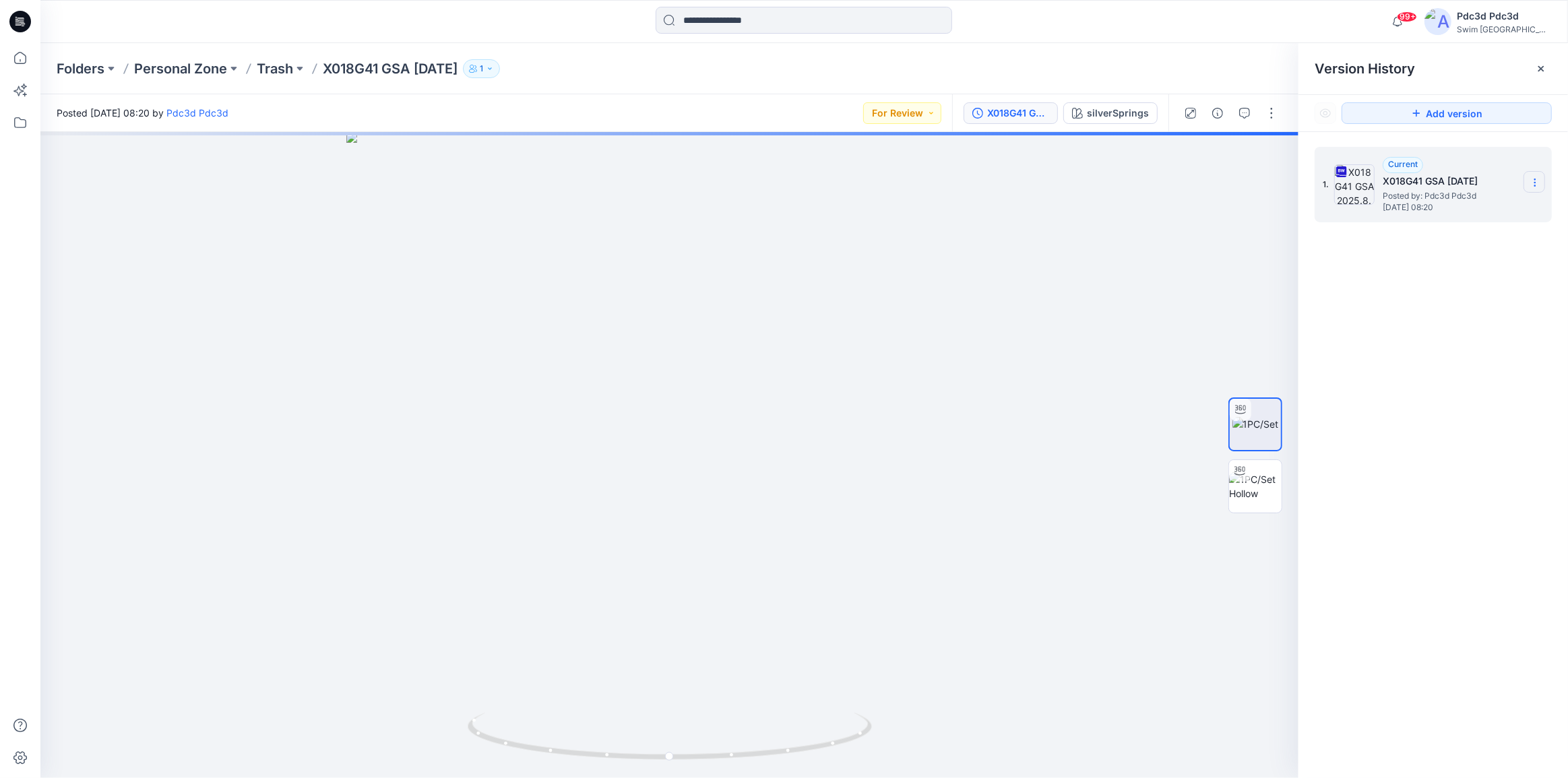
click at [1536, 183] on icon at bounding box center [1535, 182] width 11 height 11
click at [1427, 212] on span "Download Source BW File" at bounding box center [1466, 208] width 112 height 16
click at [273, 69] on p "Trash" at bounding box center [275, 68] width 37 height 19
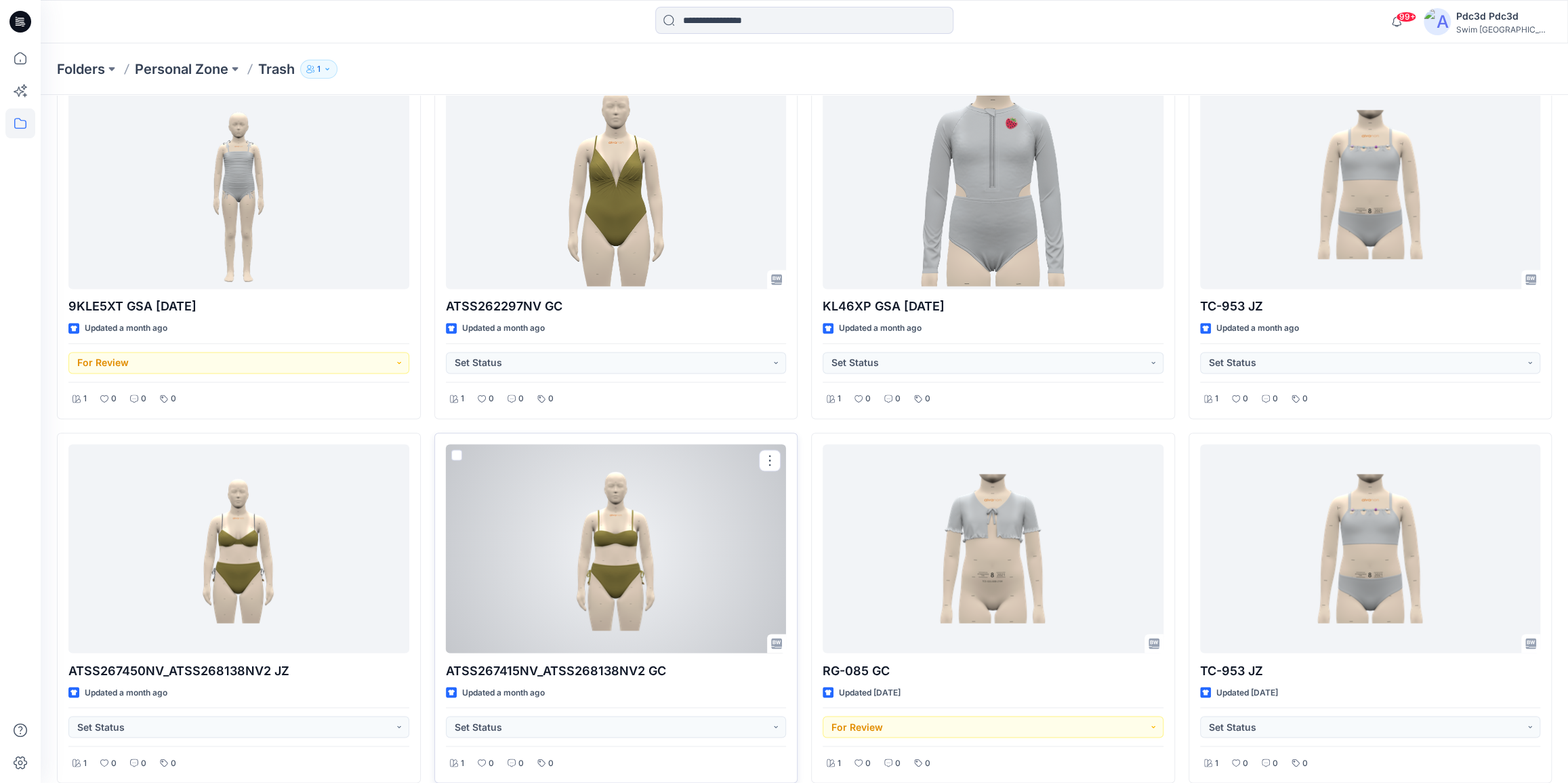
scroll to position [1602, 0]
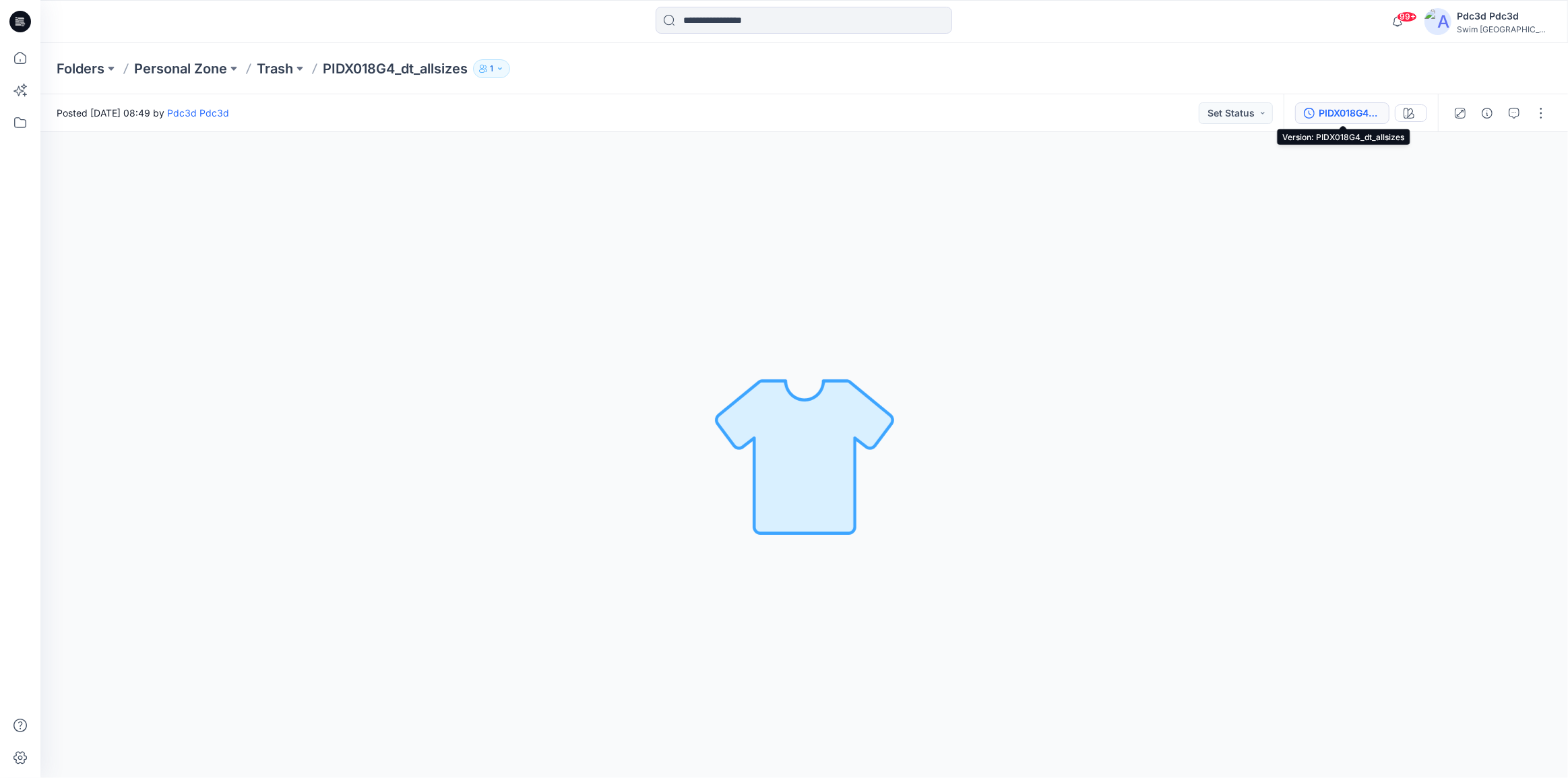
click at [1307, 107] on button "PIDX018G4_dt_allsizes" at bounding box center [1343, 113] width 95 height 22
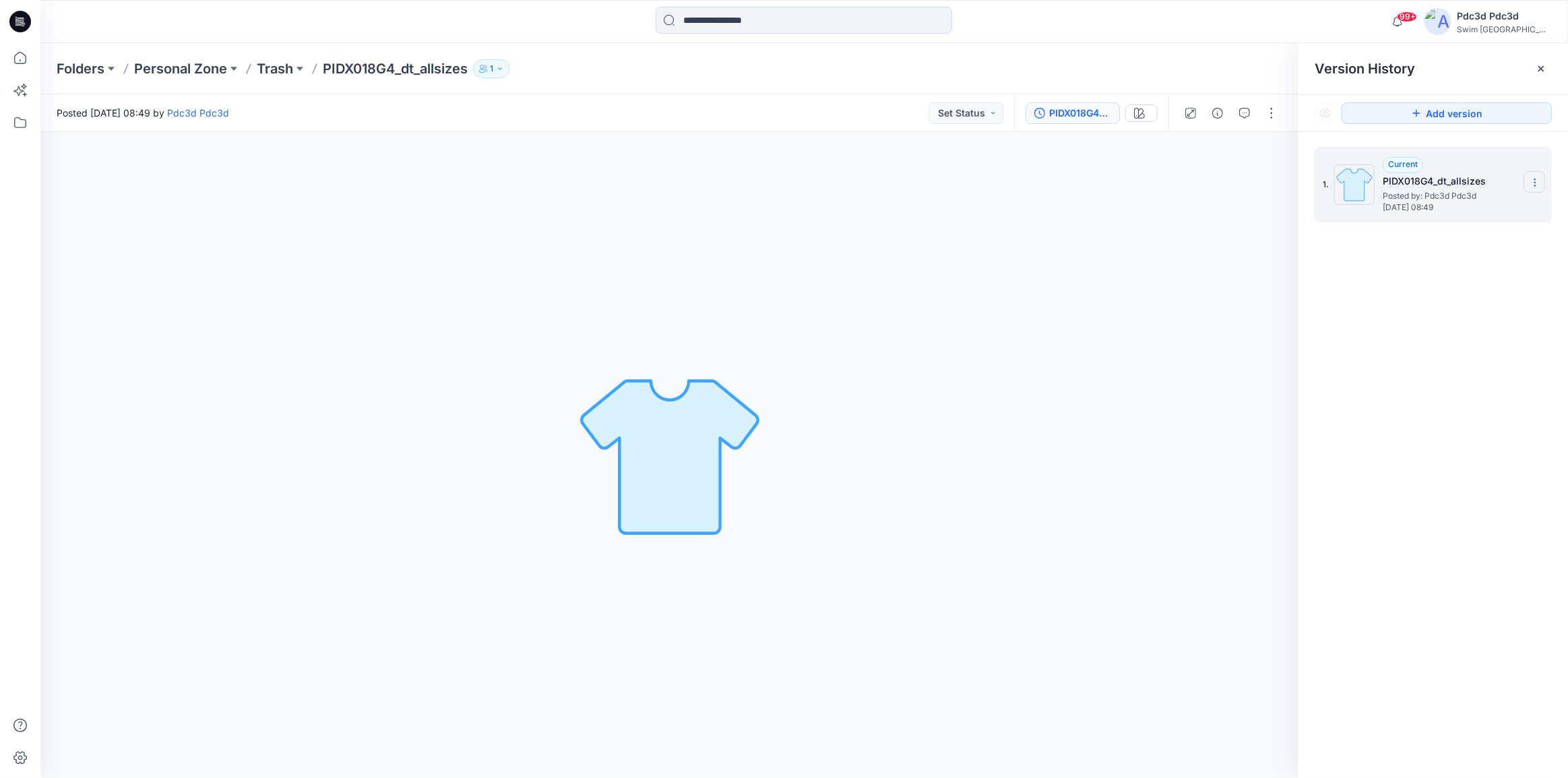
click at [1533, 182] on icon at bounding box center [1535, 182] width 11 height 11
click at [1171, 284] on div "Loading... Material Properties Loading..." at bounding box center [669, 455] width 1258 height 646
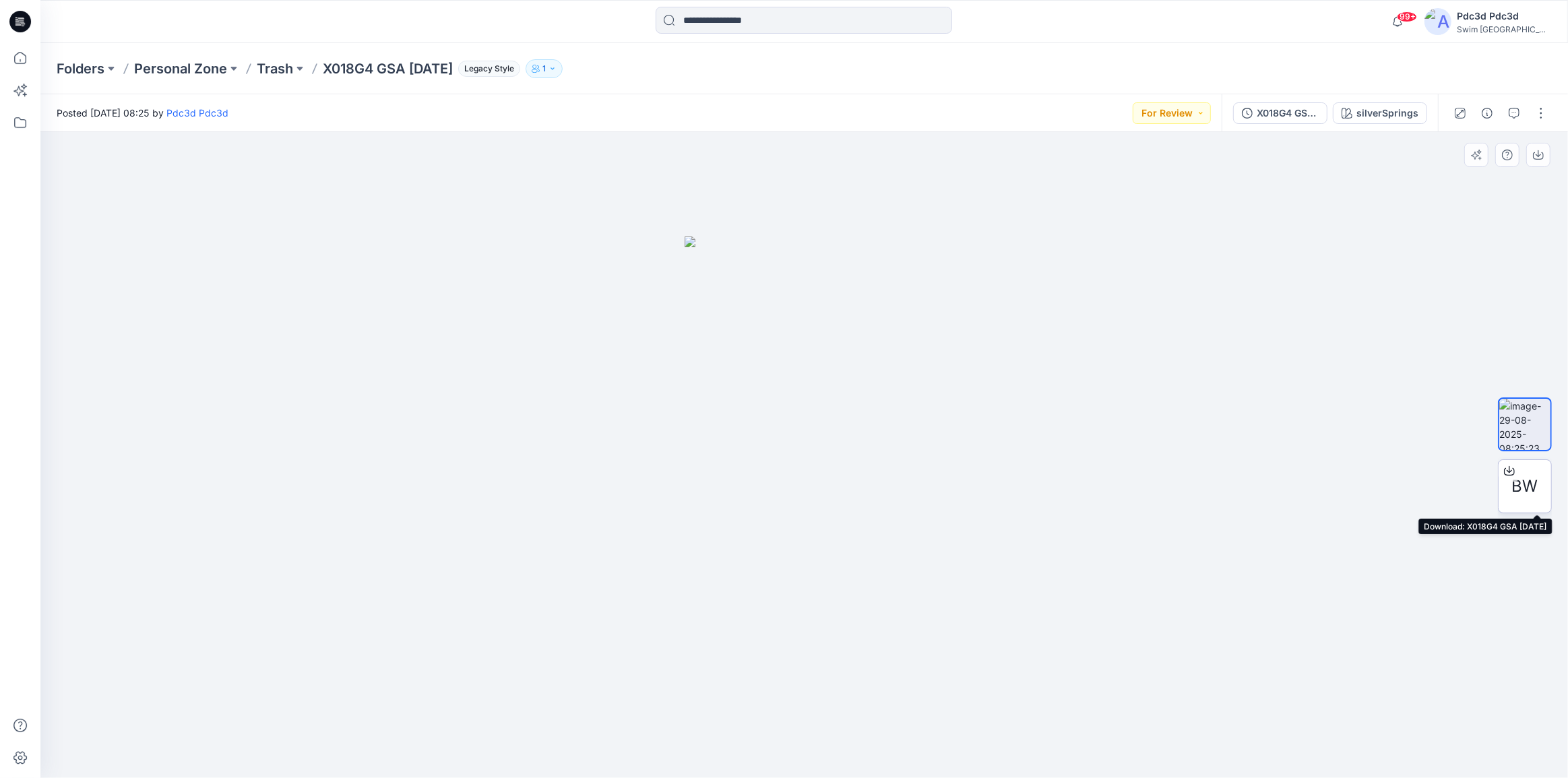
click at [1507, 469] on icon at bounding box center [1509, 470] width 11 height 11
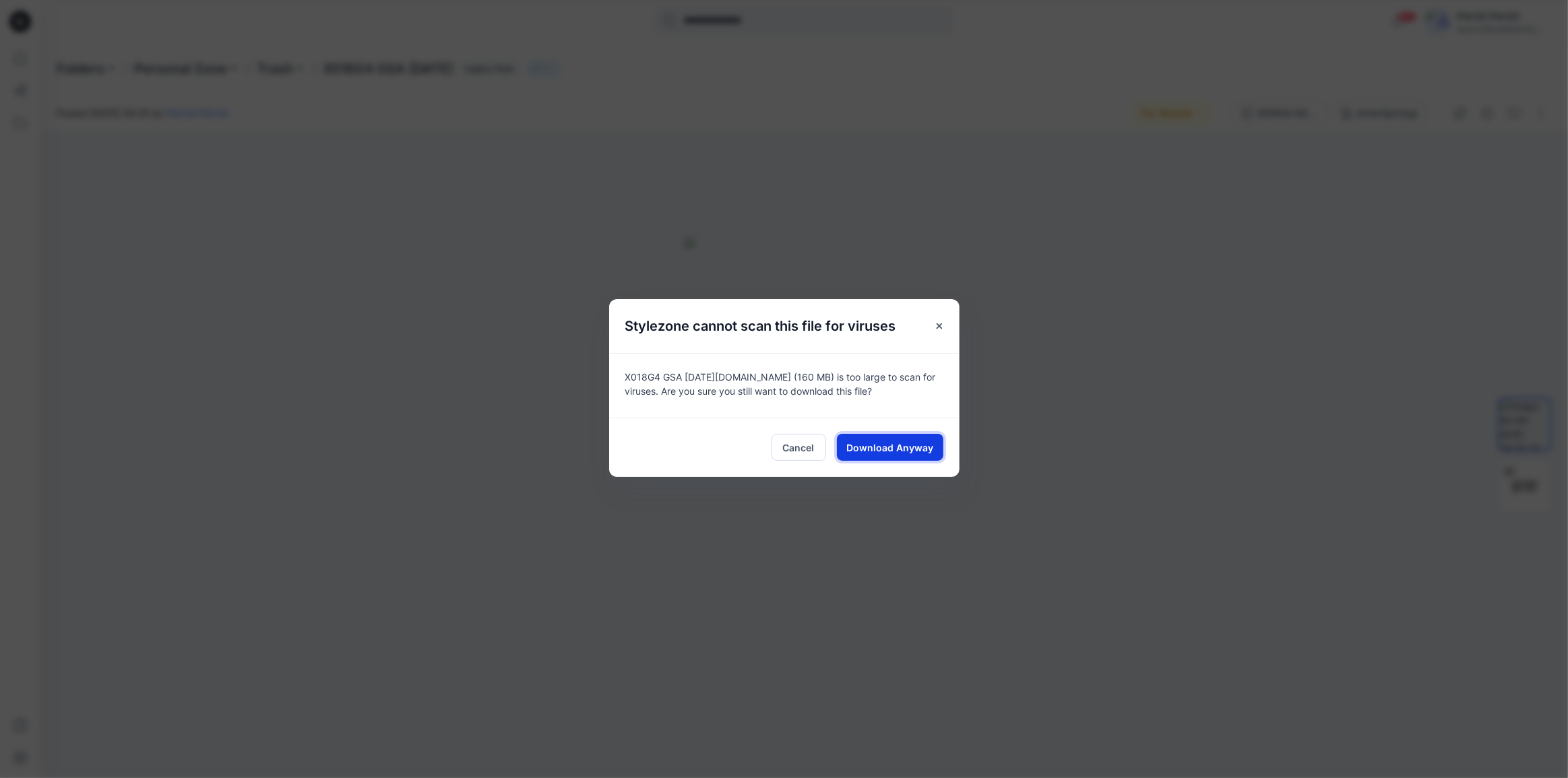
click at [888, 439] on button "Download Anyway" at bounding box center [890, 447] width 107 height 27
